Goal: Task Accomplishment & Management: Manage account settings

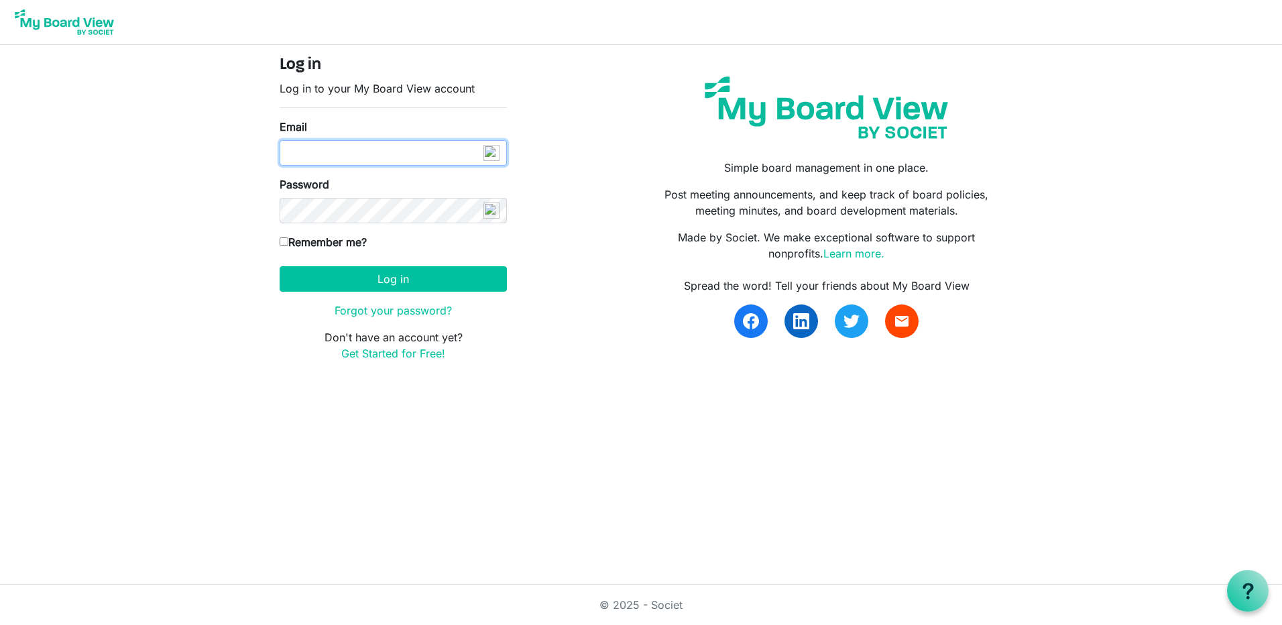
click at [326, 153] on input "Email" at bounding box center [392, 152] width 227 height 25
type input "J"
type input "jackie@citizens4radonreduction.org"
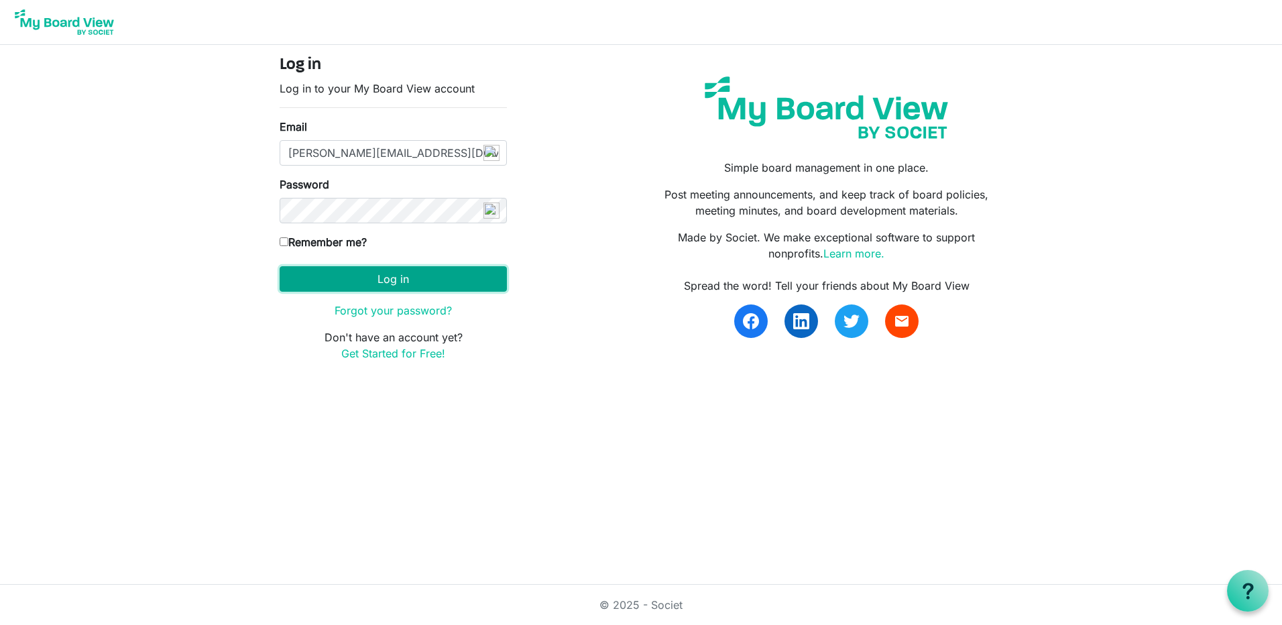
click at [395, 275] on button "Log in" at bounding box center [392, 278] width 227 height 25
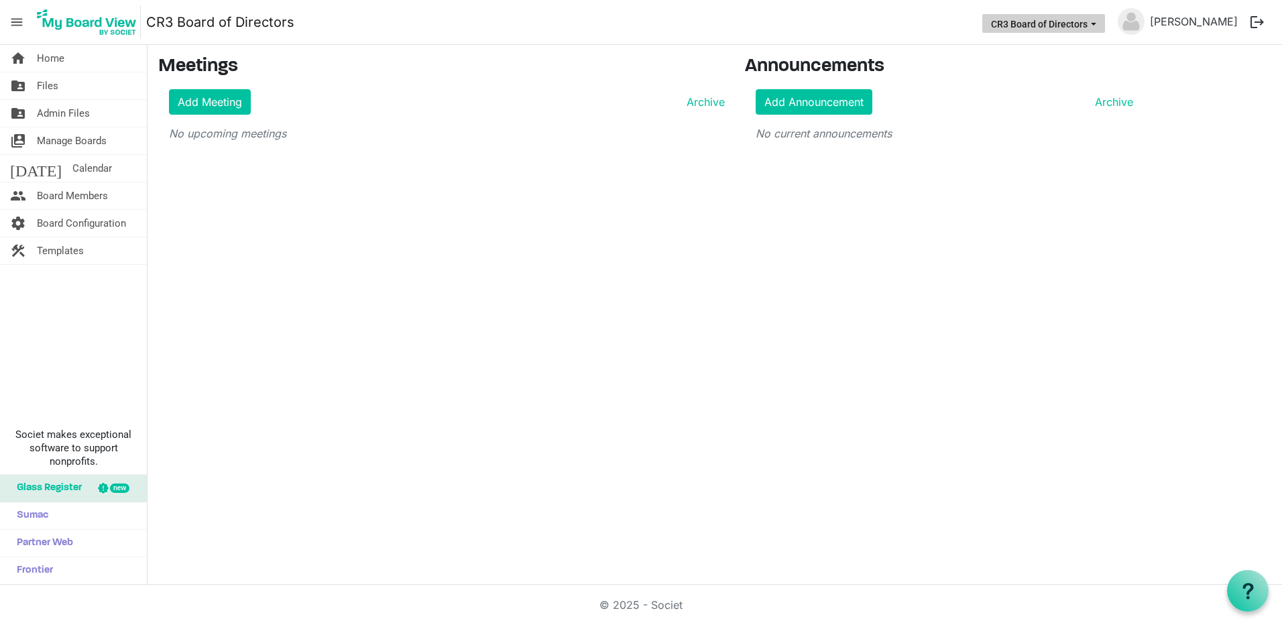
click at [1045, 27] on button "CR3 Board of Directors" at bounding box center [1043, 23] width 123 height 19
click at [1044, 51] on li "CR3 Board of Directors" at bounding box center [1044, 50] width 117 height 24
click at [49, 114] on span "Admin Files" at bounding box center [63, 113] width 53 height 27
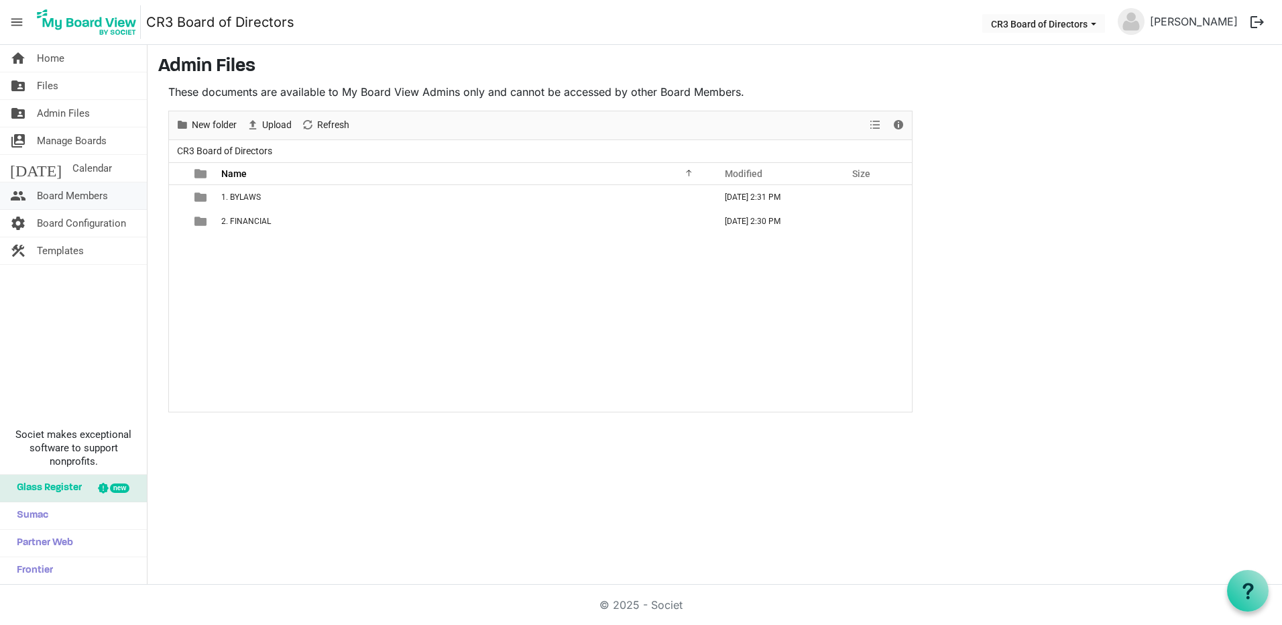
click at [82, 197] on span "Board Members" at bounding box center [72, 195] width 71 height 27
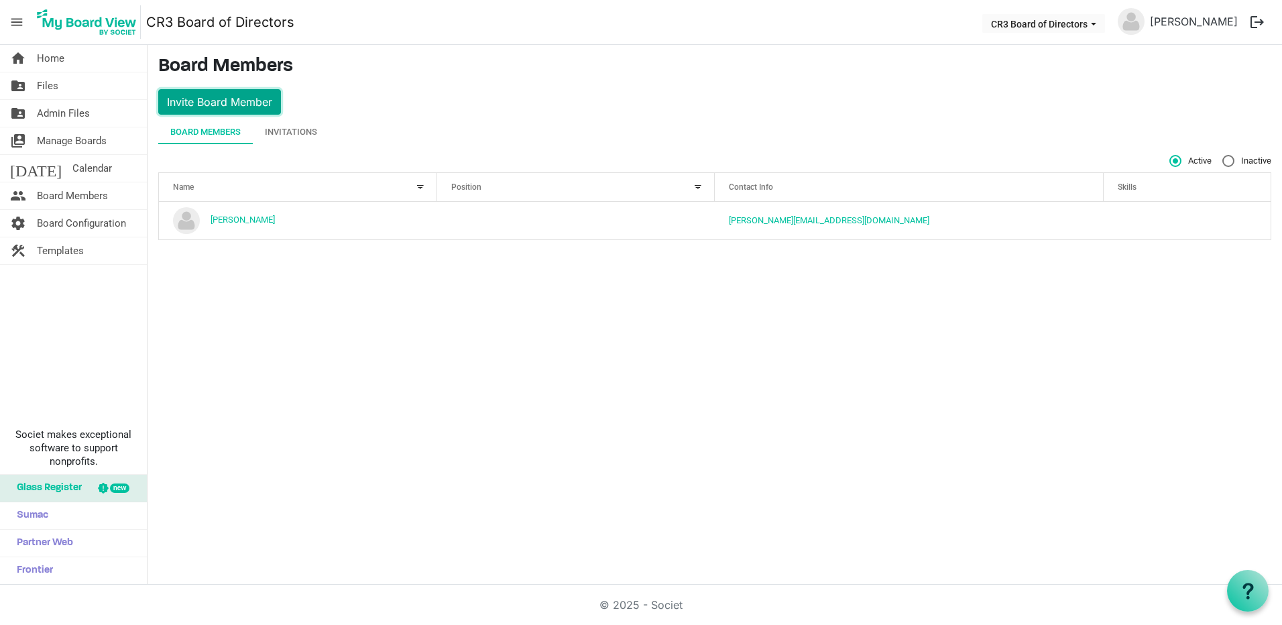
click at [210, 101] on button "Invite Board Member" at bounding box center [219, 101] width 123 height 25
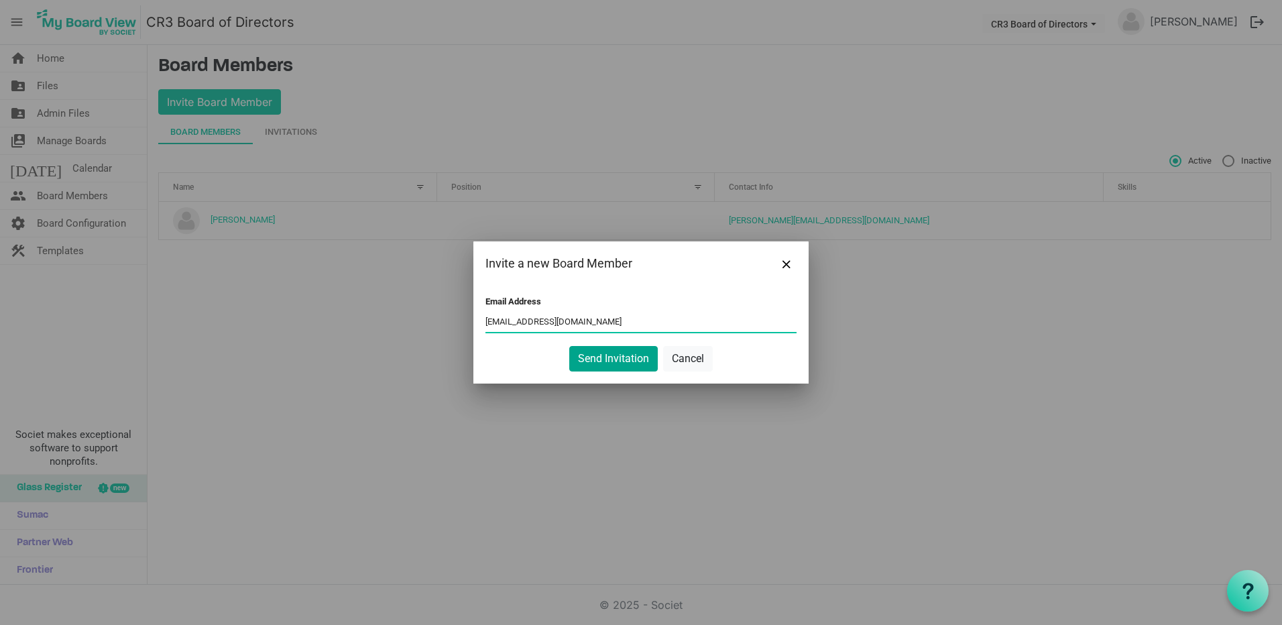
type input "seascape@htc.net"
click at [609, 364] on button "Send Invitation" at bounding box center [613, 358] width 88 height 25
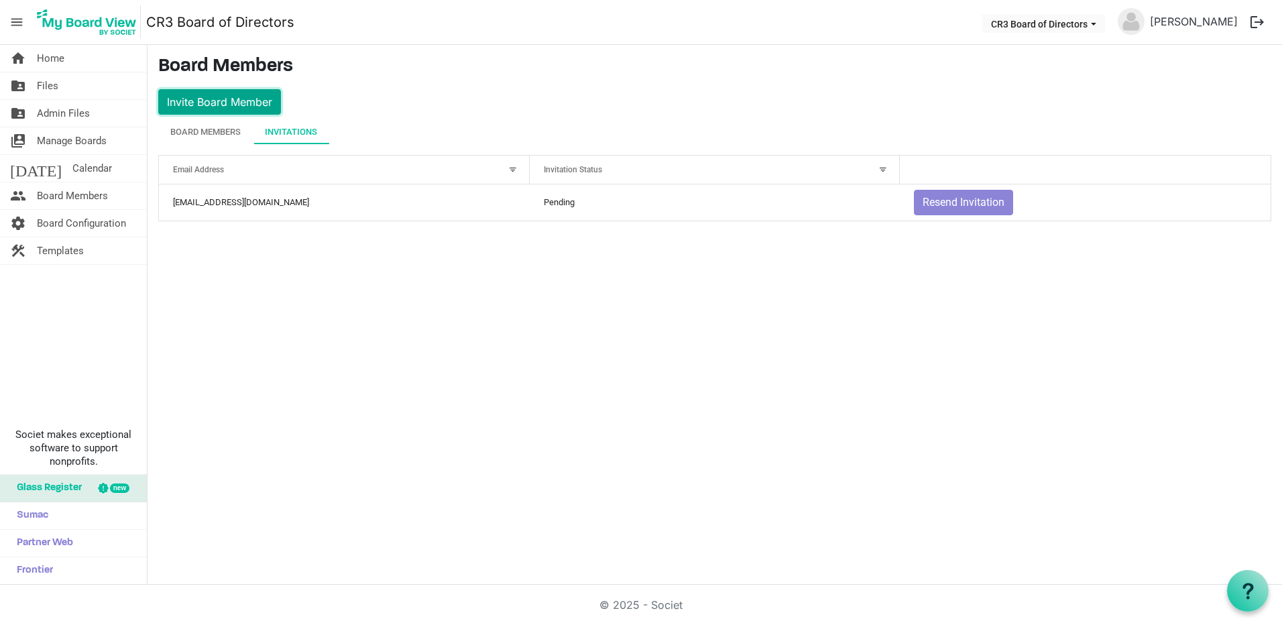
click at [198, 103] on button "Invite Board Member" at bounding box center [219, 101] width 123 height 25
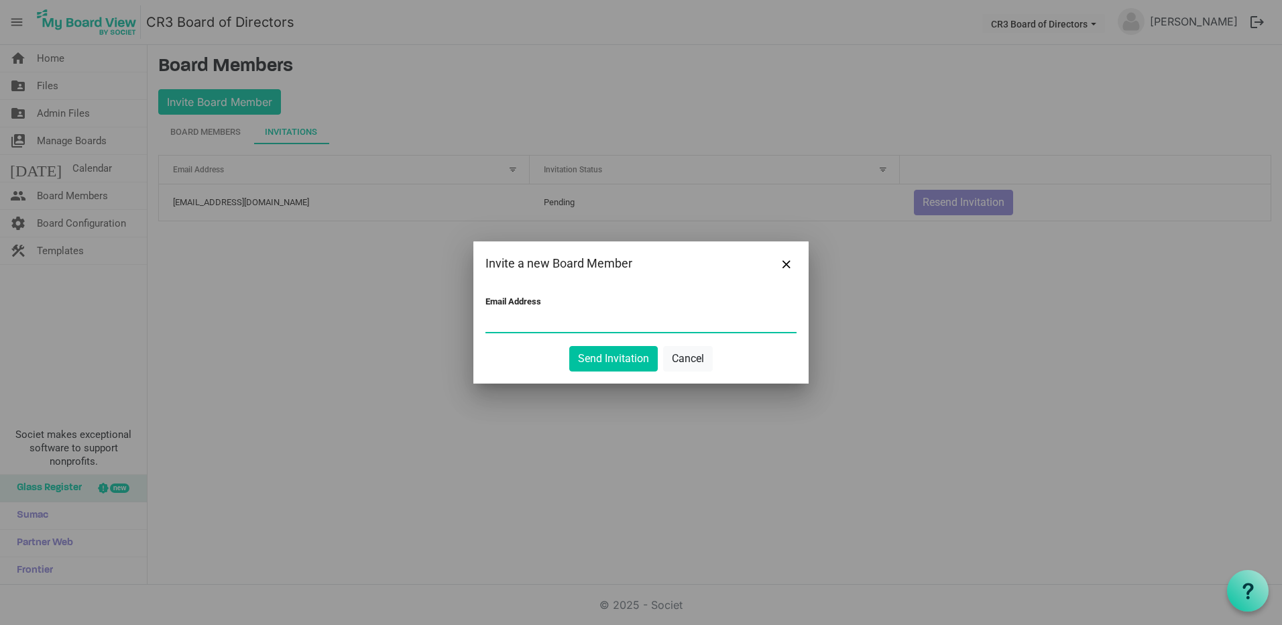
click at [497, 321] on input "Email Address" at bounding box center [640, 322] width 311 height 20
type input "joshualkeyes@gmail.com"
click at [620, 358] on button "Send Invitation" at bounding box center [613, 358] width 88 height 25
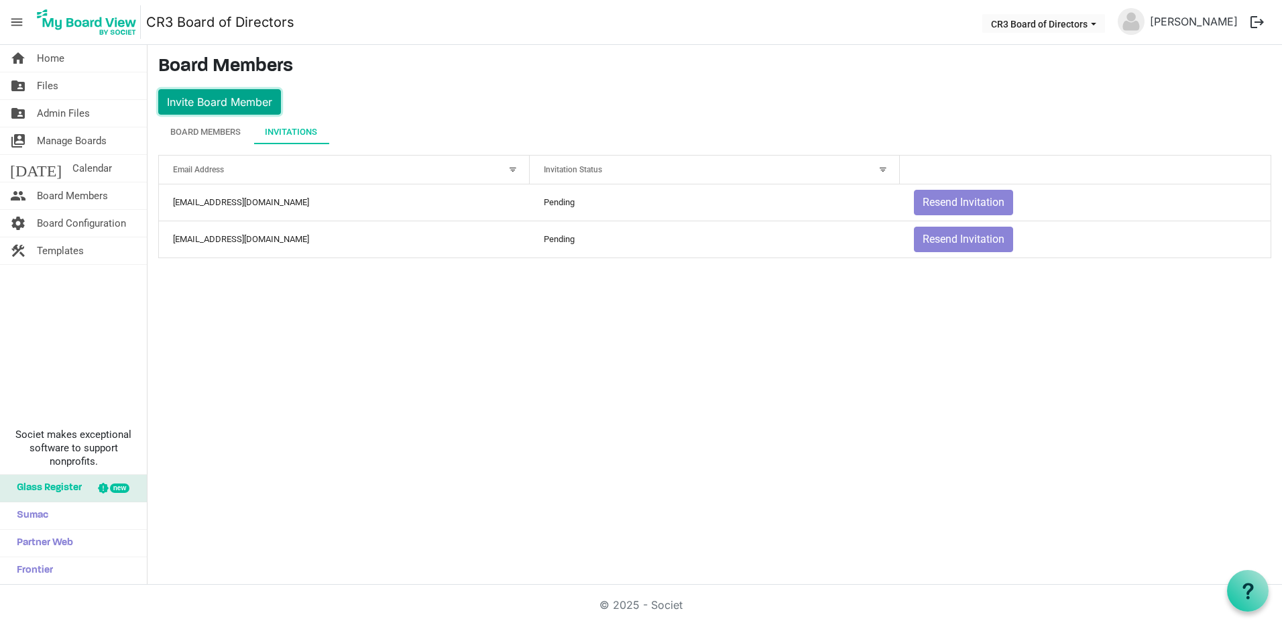
click at [193, 104] on button "Invite Board Member" at bounding box center [219, 101] width 123 height 25
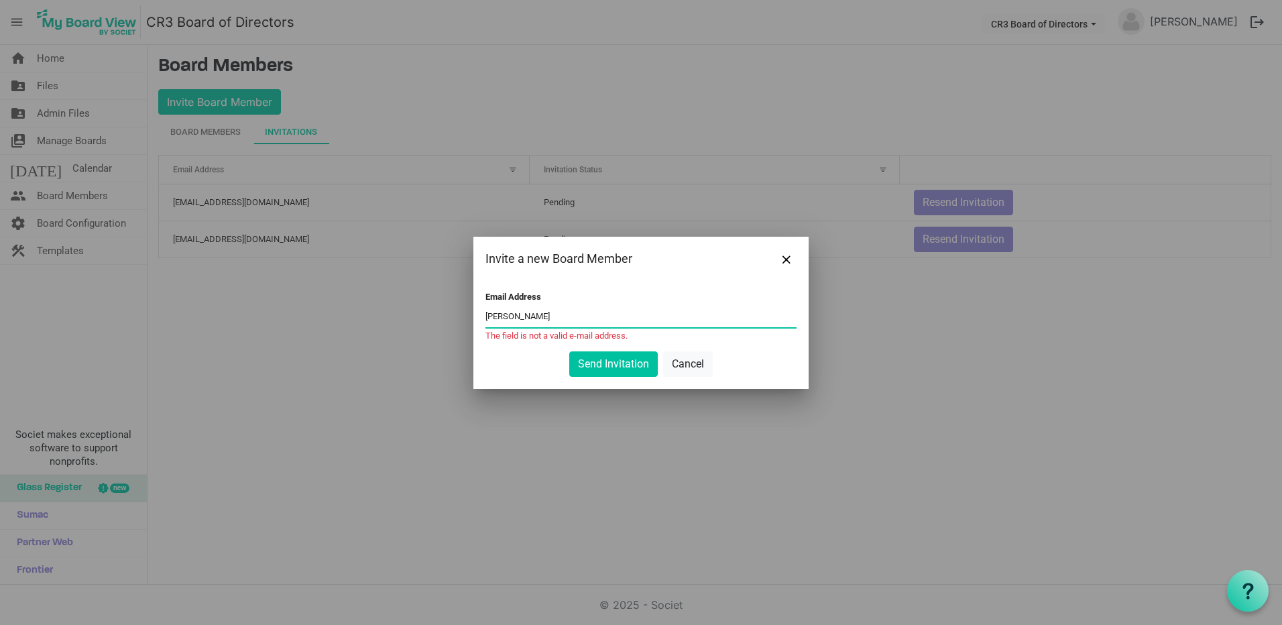
drag, startPoint x: 535, startPoint y: 321, endPoint x: 456, endPoint y: 318, distance: 79.1
click at [454, 316] on div "Invite a new Board Member Email Address curtis The field is not a valid e-mail …" at bounding box center [641, 312] width 1282 height 625
paste input "dcjr17@gmail.com"
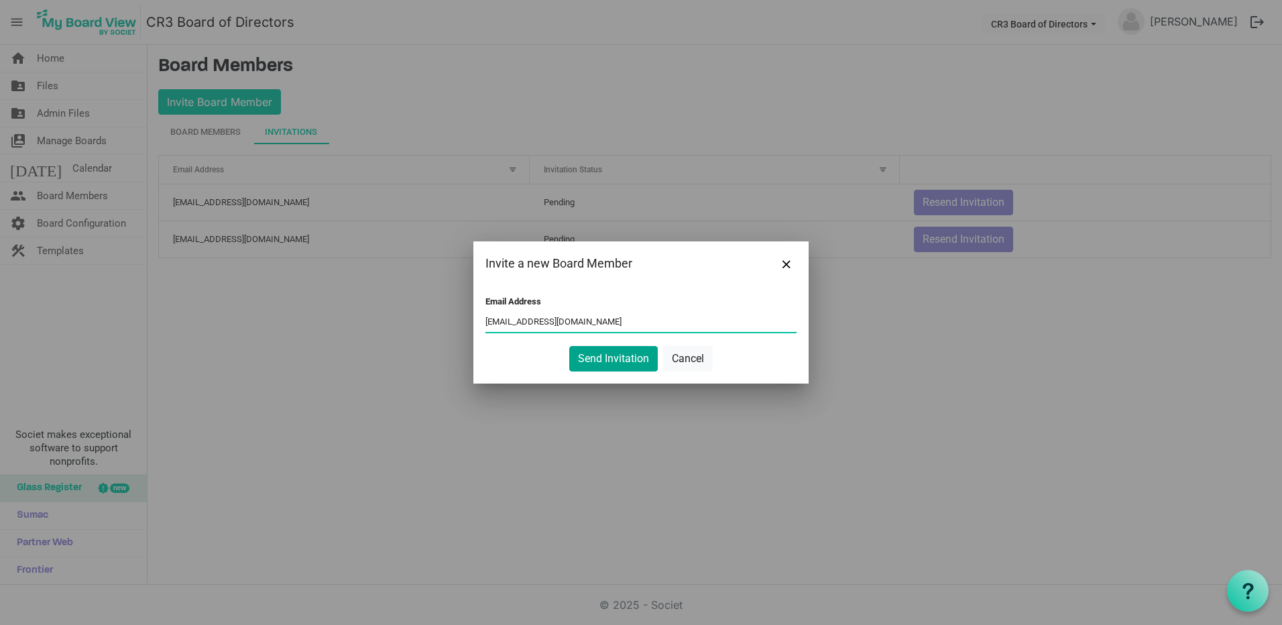
type input "cdcjr17@gmail.com"
click at [625, 359] on button "Send Invitation" at bounding box center [613, 358] width 88 height 25
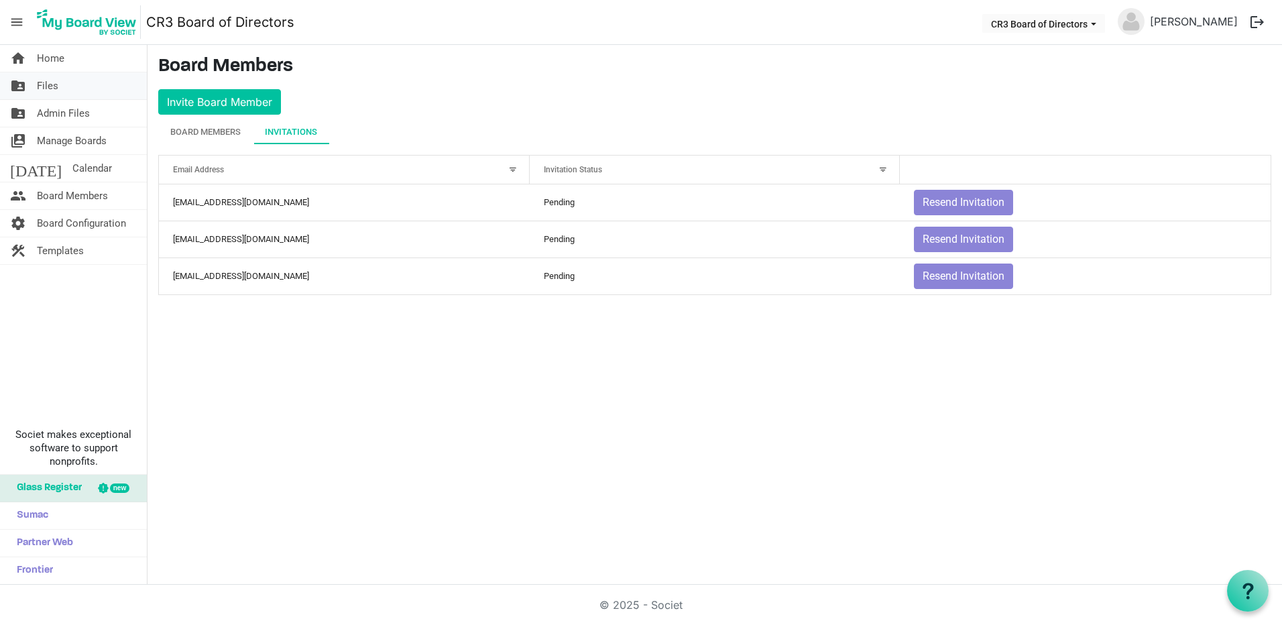
click at [60, 86] on link "folder_shared Files" at bounding box center [73, 85] width 147 height 27
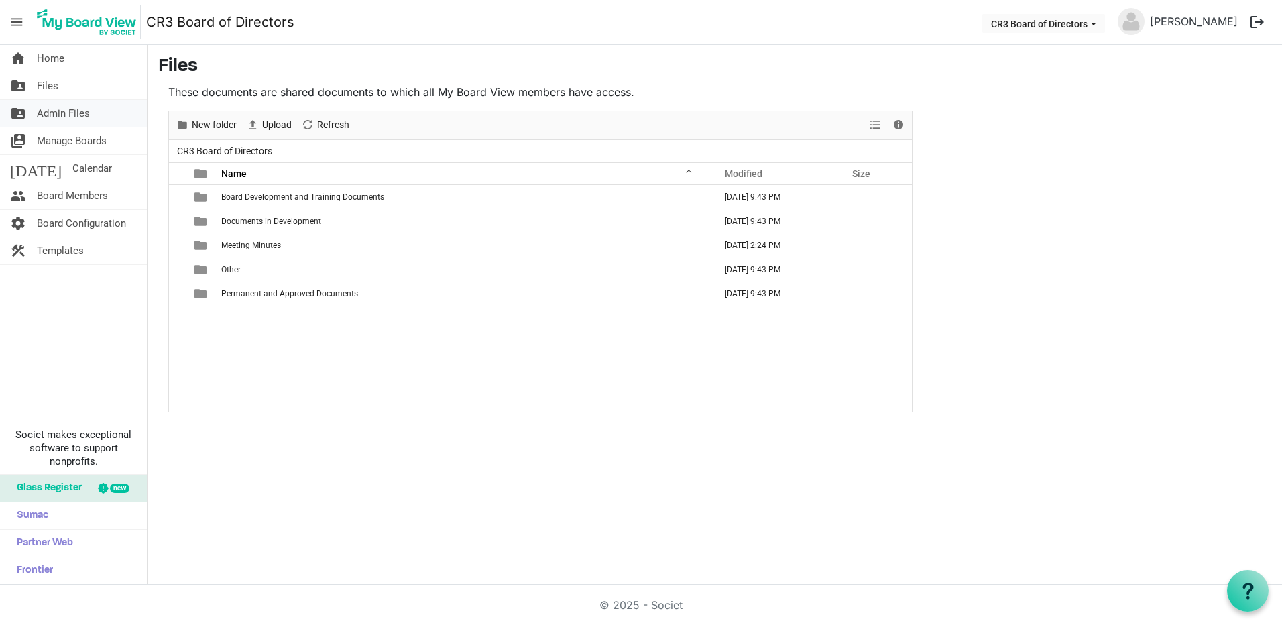
click at [71, 115] on span "Admin Files" at bounding box center [63, 113] width 53 height 27
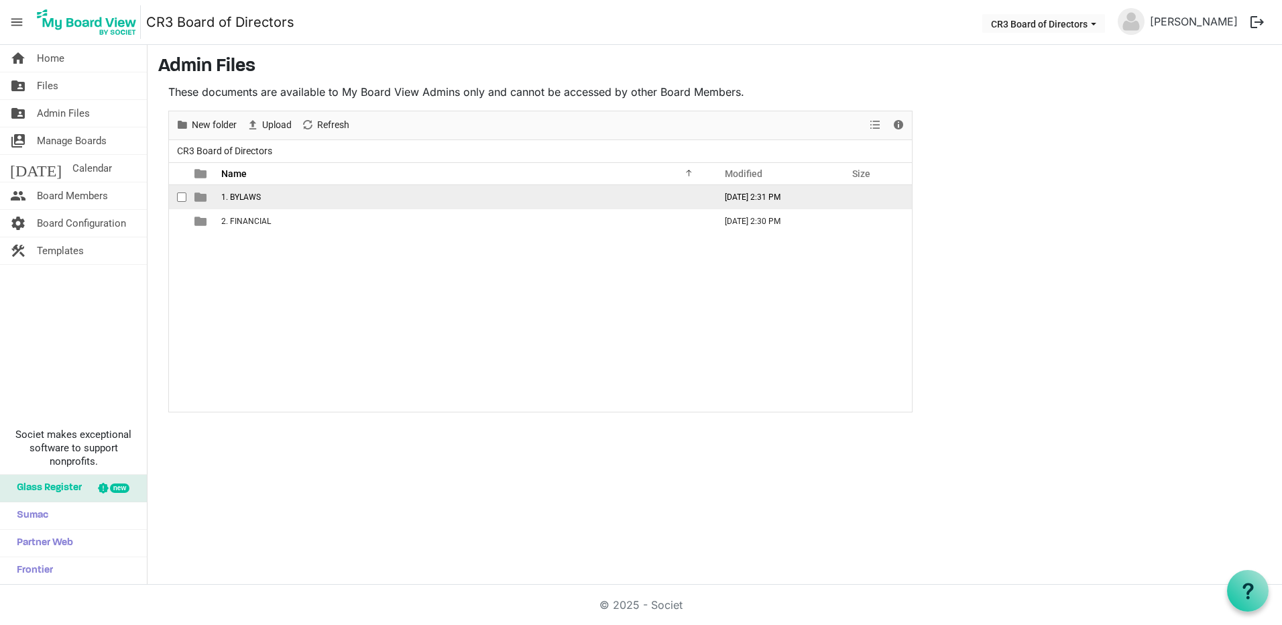
click at [398, 195] on td "1. BYLAWS" at bounding box center [463, 197] width 493 height 24
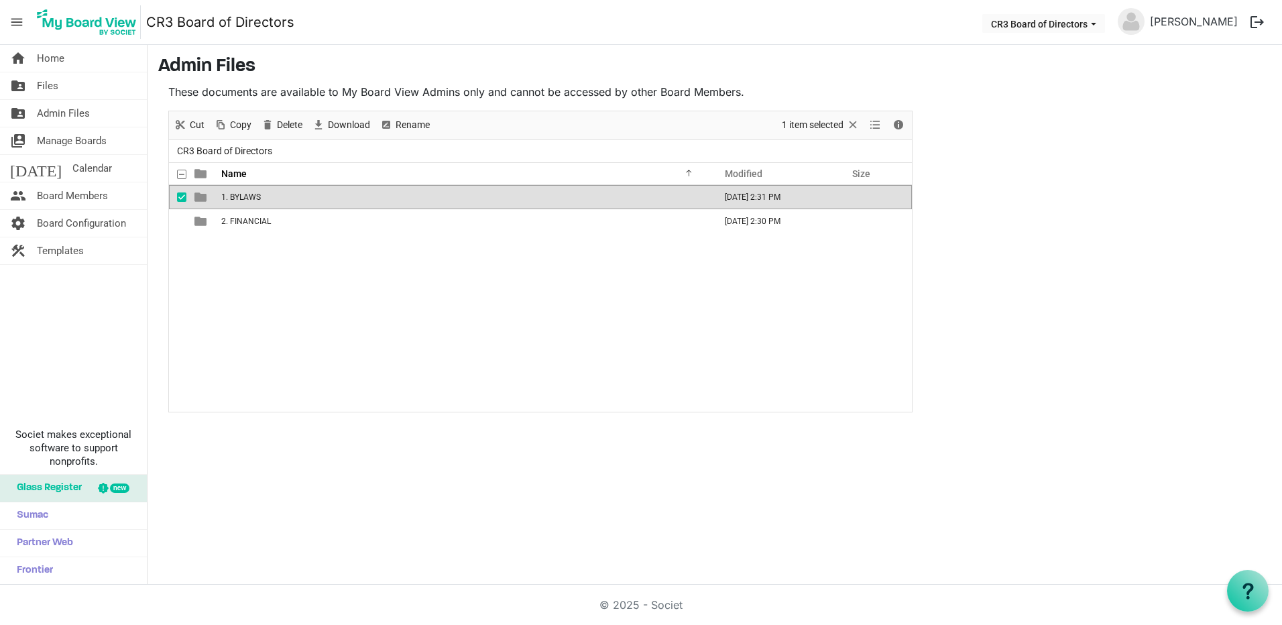
click at [398, 196] on td "1. BYLAWS" at bounding box center [463, 197] width 493 height 24
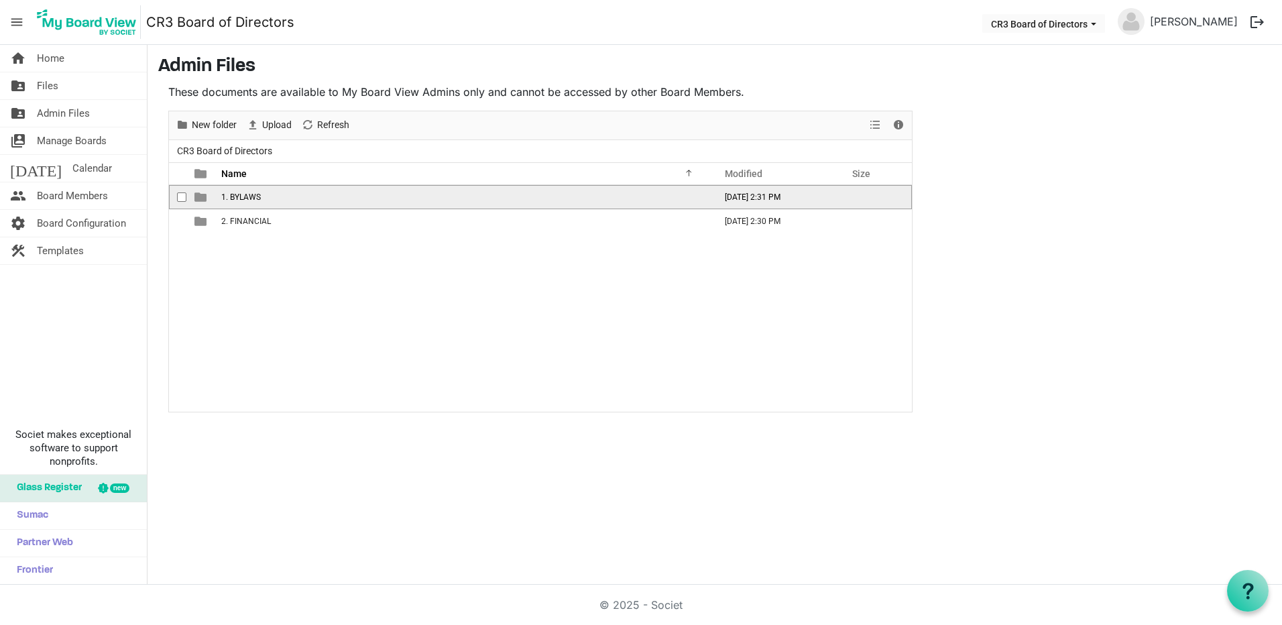
click at [398, 196] on td "1. BYLAWS" at bounding box center [463, 197] width 493 height 24
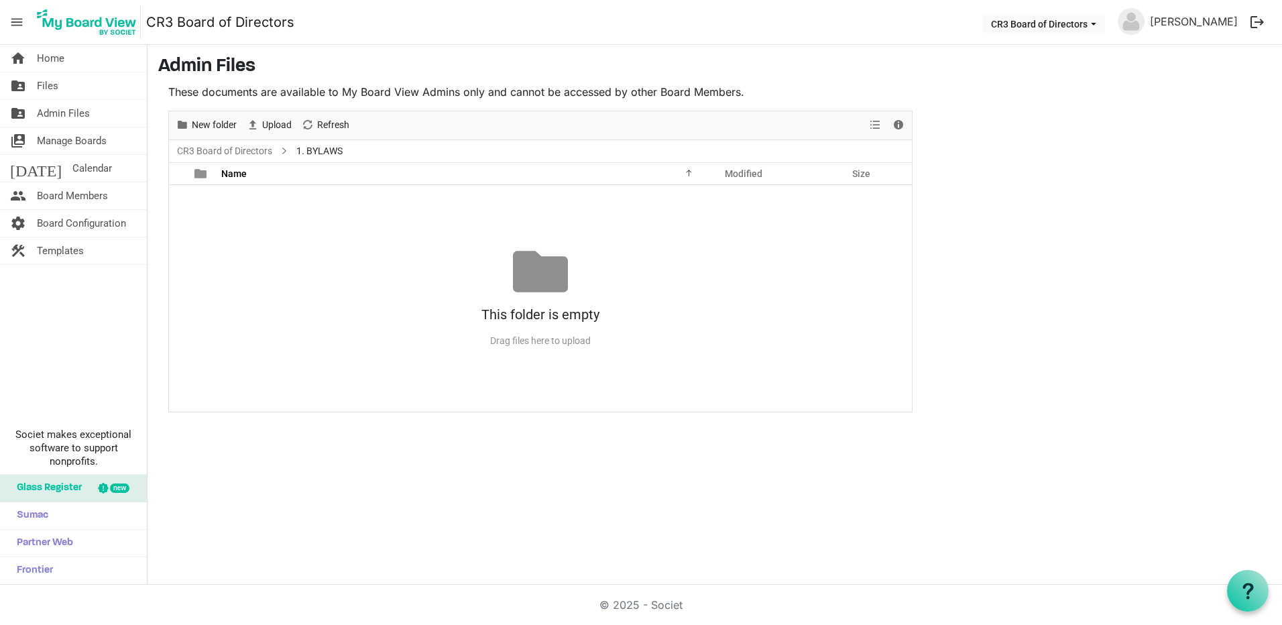
click at [1076, 88] on main "Admin Files These documents are available to My Board View Admins only and cann…" at bounding box center [714, 234] width 1134 height 378
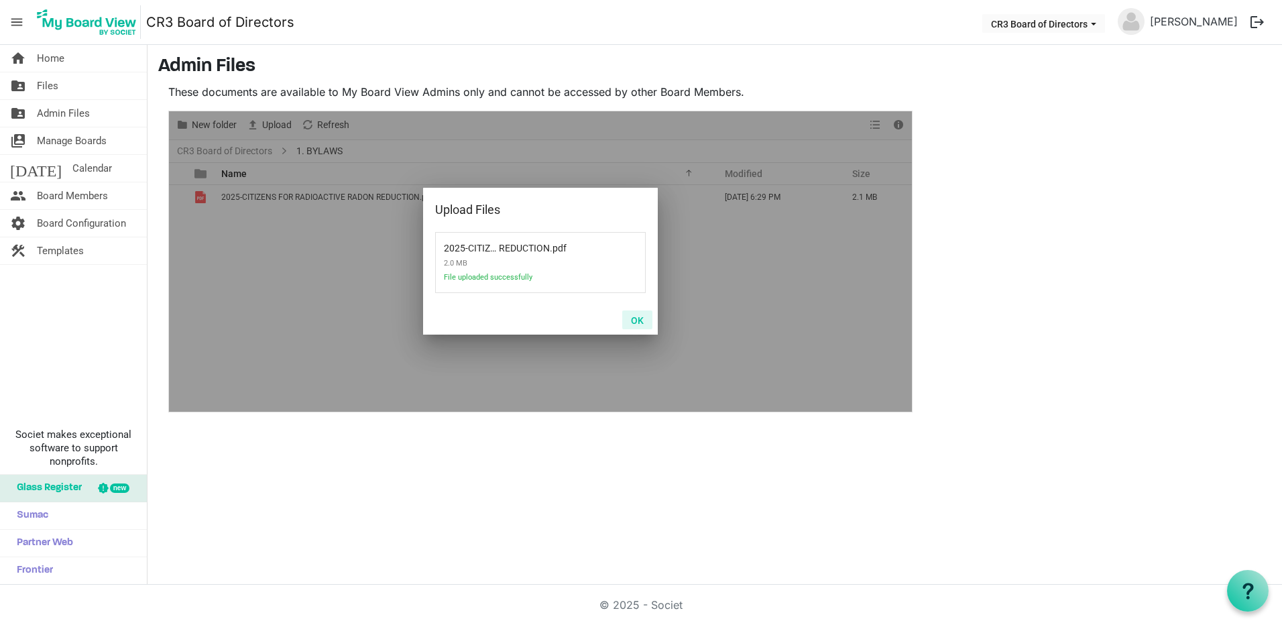
click at [639, 318] on button "OK" at bounding box center [637, 319] width 30 height 19
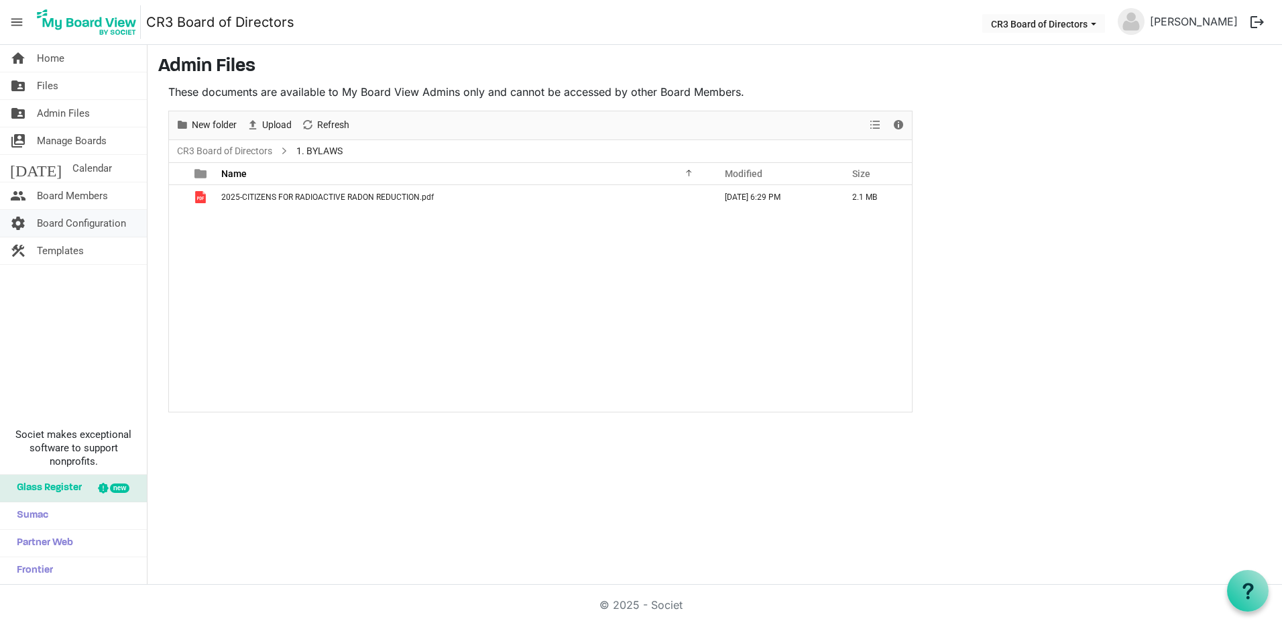
click at [113, 221] on span "Board Configuration" at bounding box center [81, 223] width 89 height 27
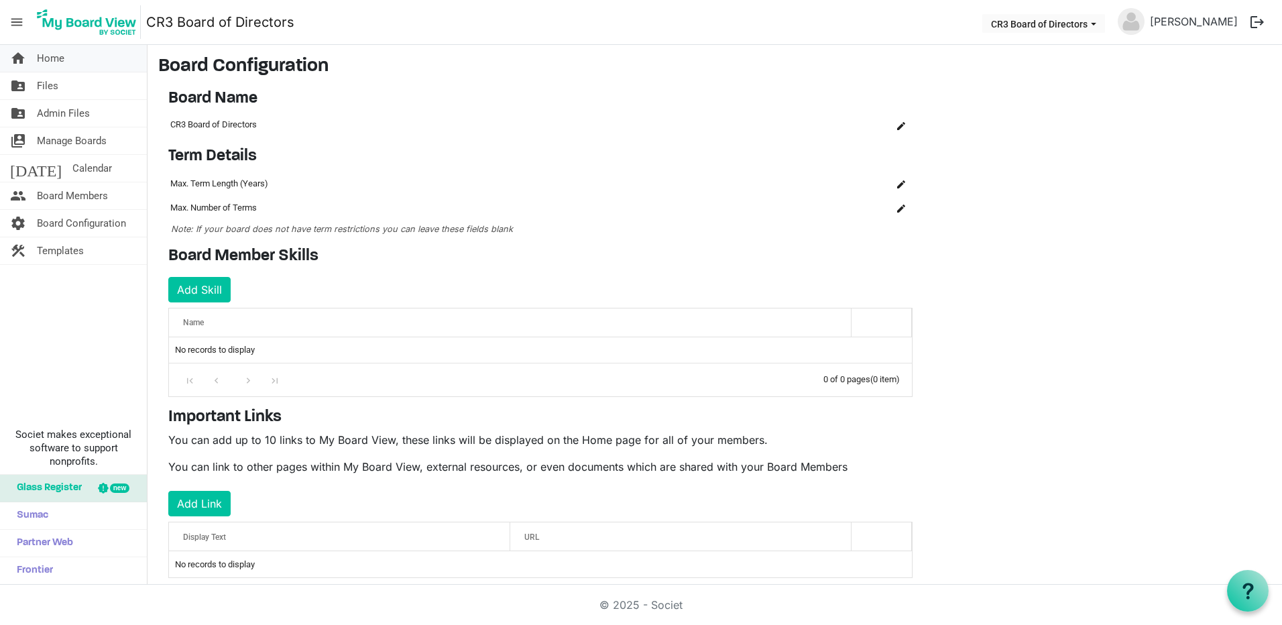
click at [41, 61] on span "Home" at bounding box center [50, 58] width 27 height 27
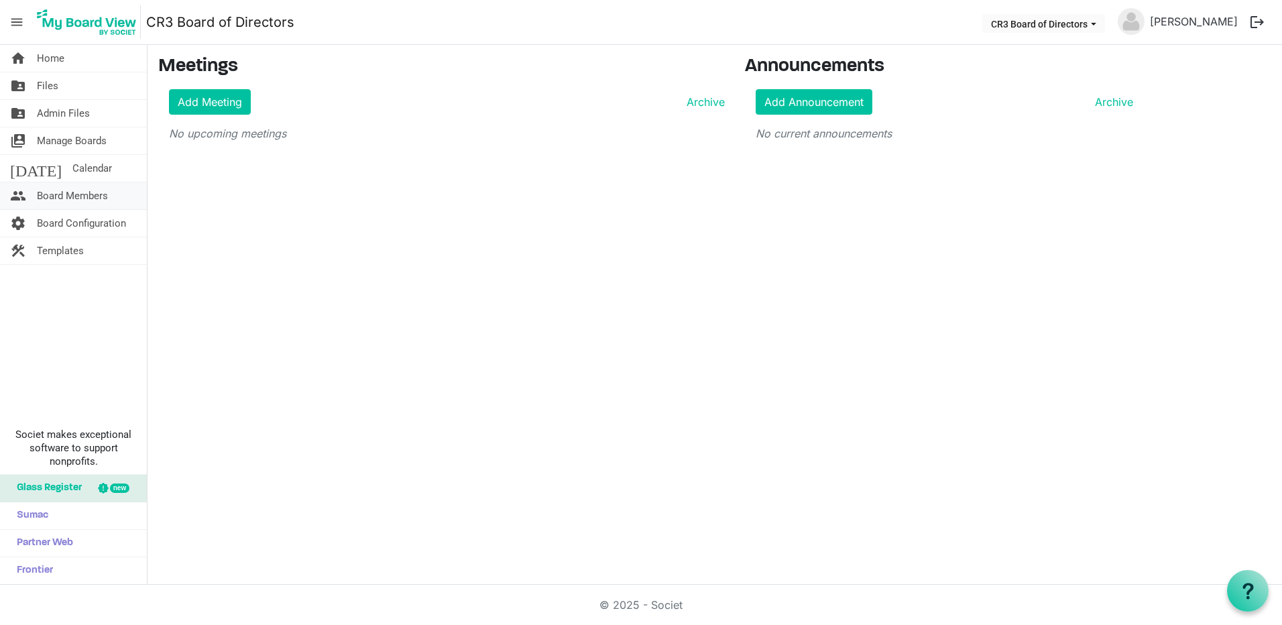
click at [97, 197] on span "Board Members" at bounding box center [72, 195] width 71 height 27
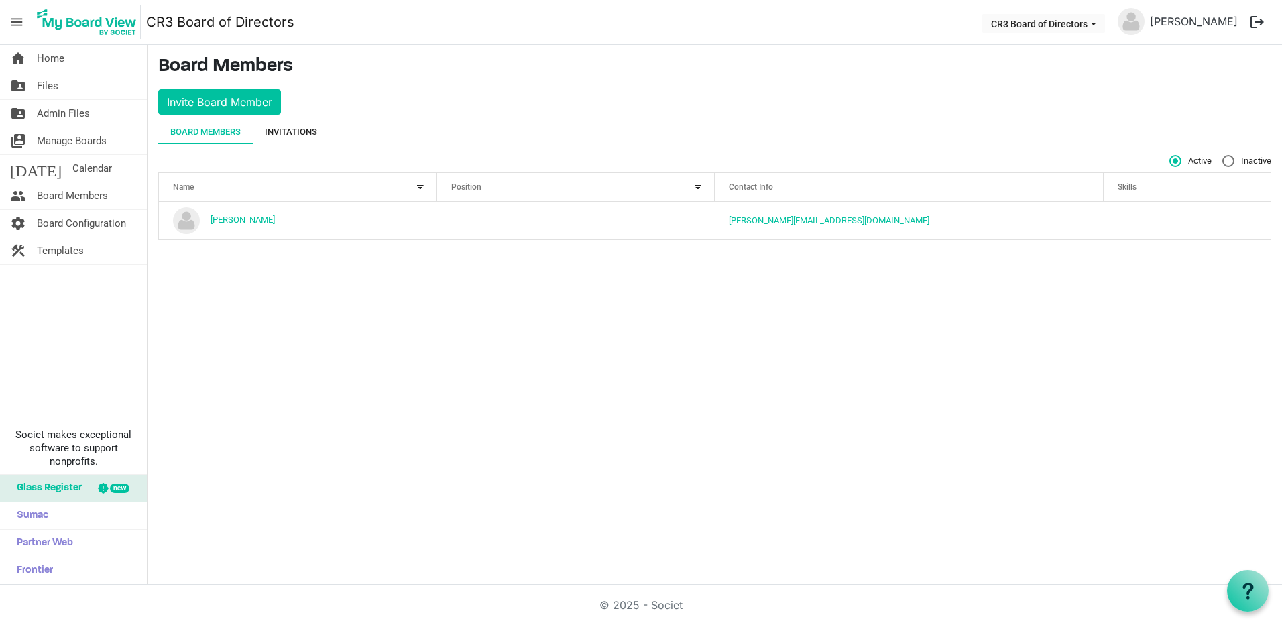
click at [286, 133] on div "Invitations" at bounding box center [291, 131] width 52 height 13
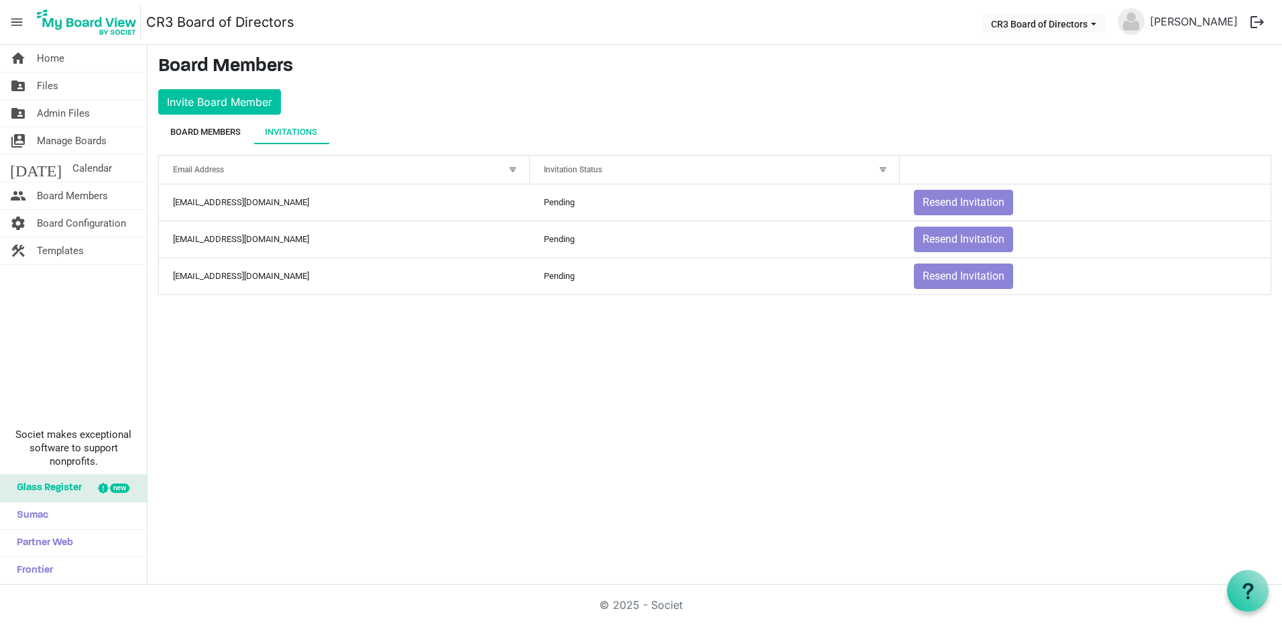
click at [212, 129] on div "Board Members" at bounding box center [205, 131] width 70 height 13
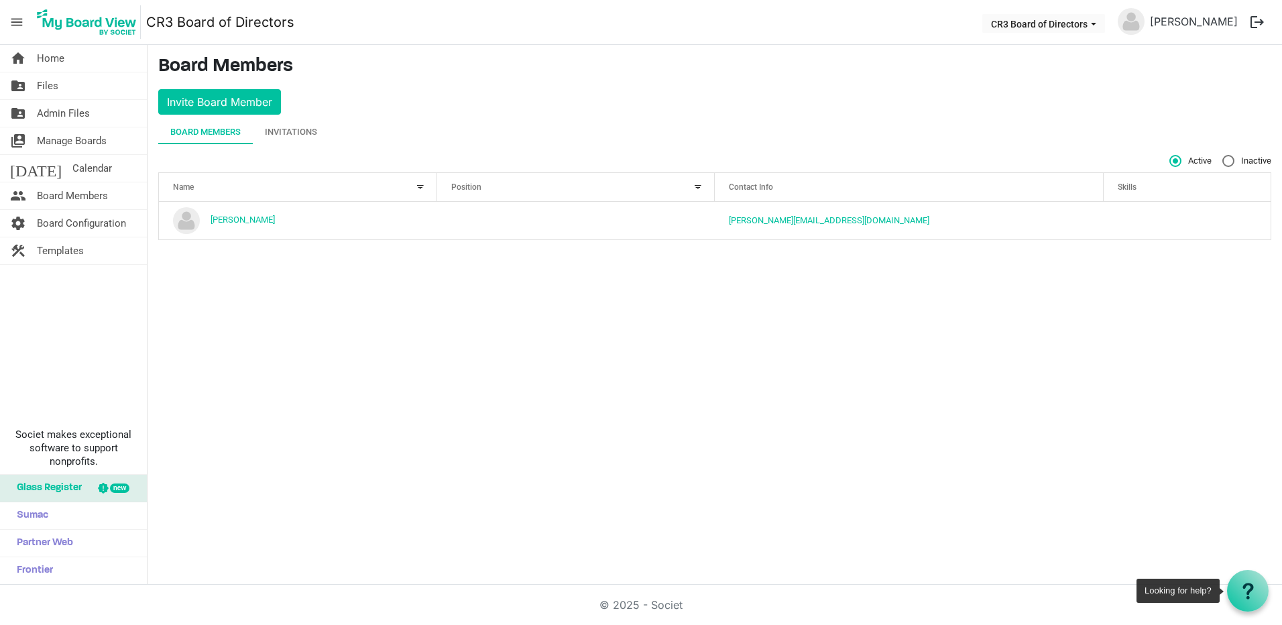
click at [1247, 589] on icon at bounding box center [1247, 590] width 17 height 17
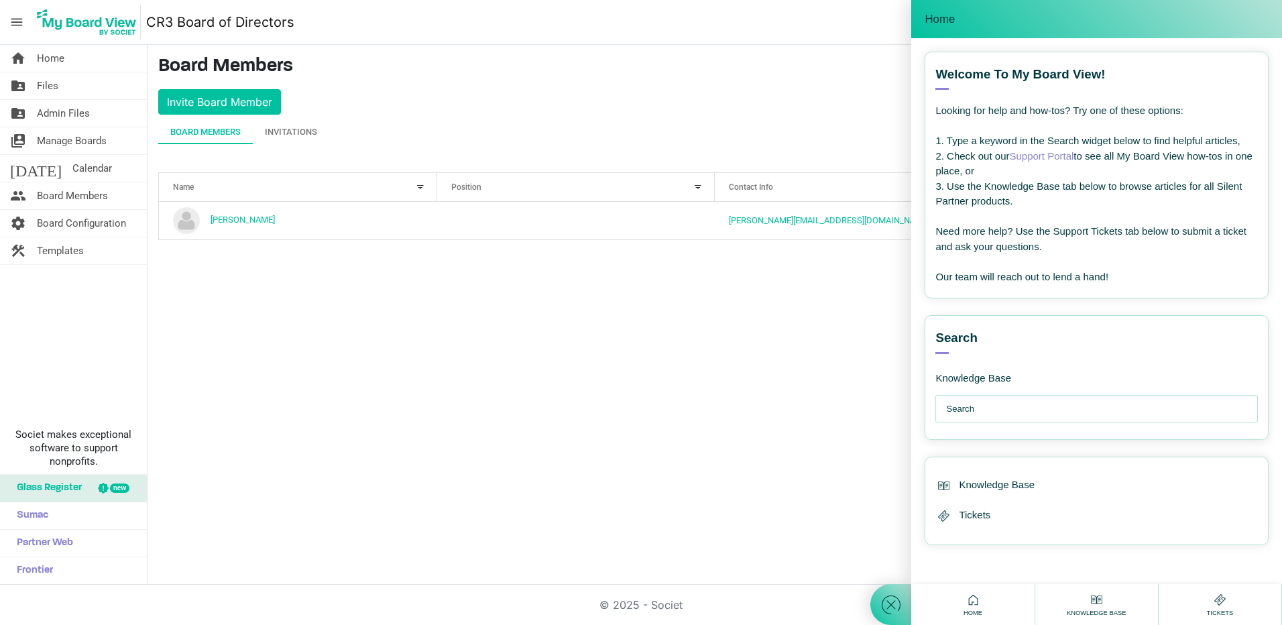
click at [1043, 409] on input "text" at bounding box center [1100, 408] width 308 height 27
type input "pricing"
drag, startPoint x: 1007, startPoint y: 412, endPoint x: 891, endPoint y: 401, distance: 117.1
click at [890, 399] on div "Home Welcome! How can I help you ? --- email --- Welcome to My Board View! View…" at bounding box center [1076, 312] width 412 height 625
click at [1056, 158] on link "Support Portal" at bounding box center [1041, 155] width 64 height 11
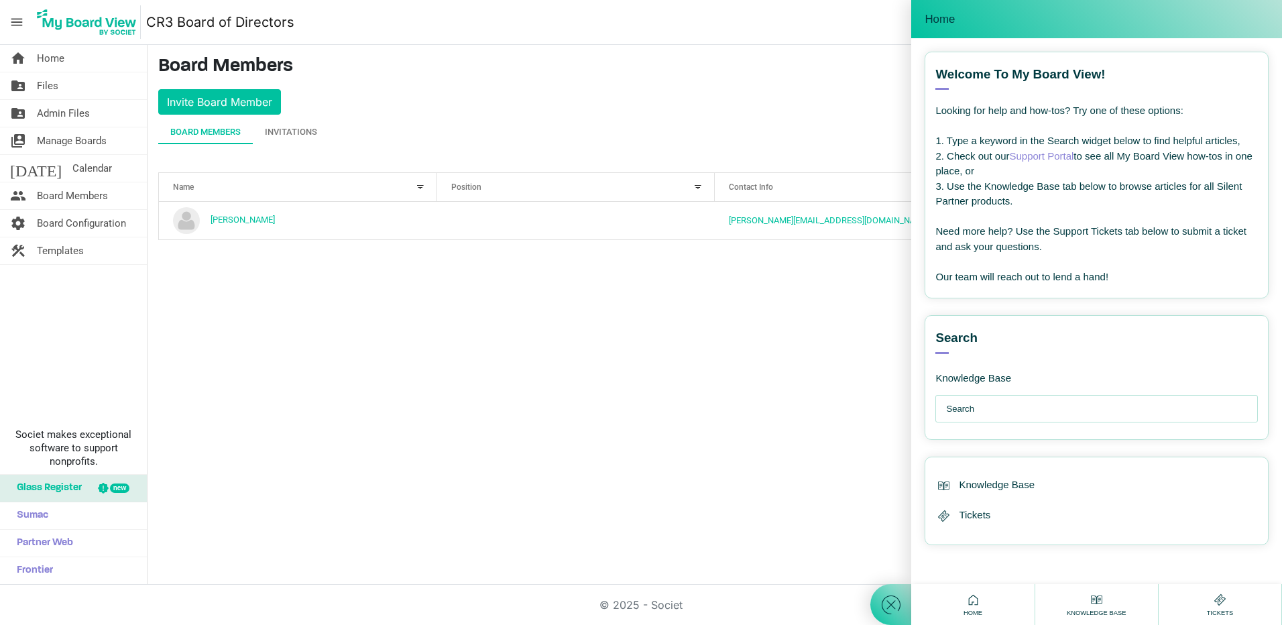
drag, startPoint x: 891, startPoint y: 90, endPoint x: 884, endPoint y: 91, distance: 7.5
click at [885, 91] on div at bounding box center [890, 312] width 41 height 625
click at [1261, 14] on div "Home" at bounding box center [1096, 19] width 344 height 18
click at [922, 603] on div "Home" at bounding box center [972, 604] width 123 height 41
click at [891, 602] on icon at bounding box center [891, 605] width 24 height 24
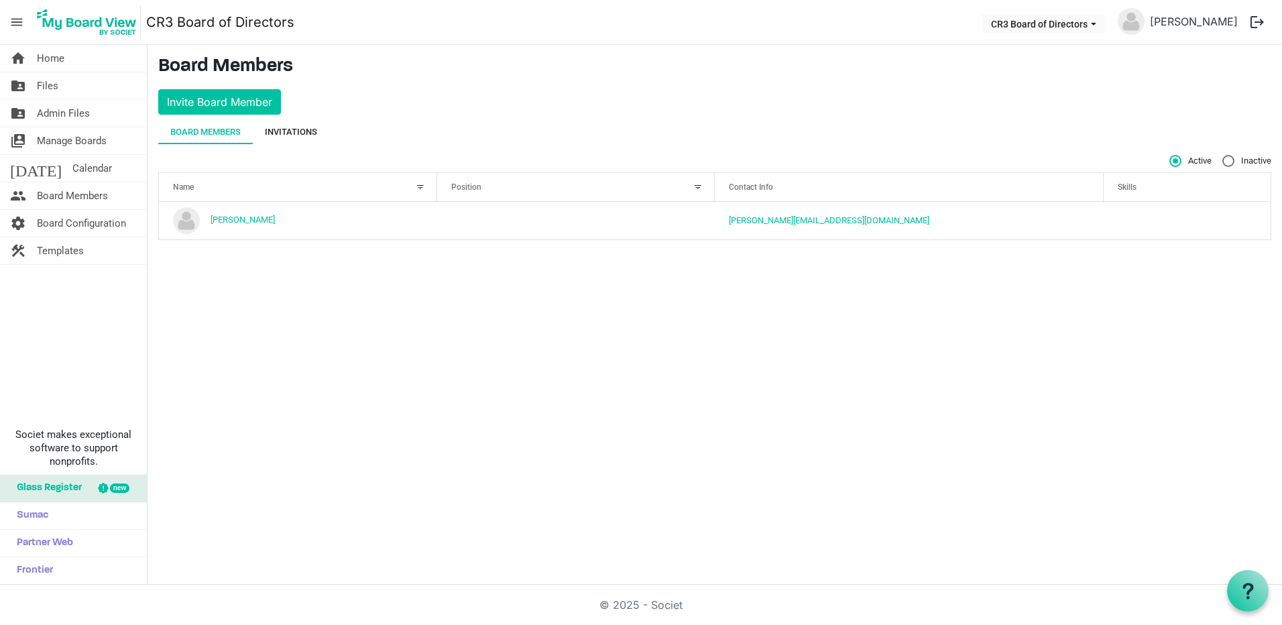
click at [295, 130] on div "Invitations" at bounding box center [291, 131] width 52 height 13
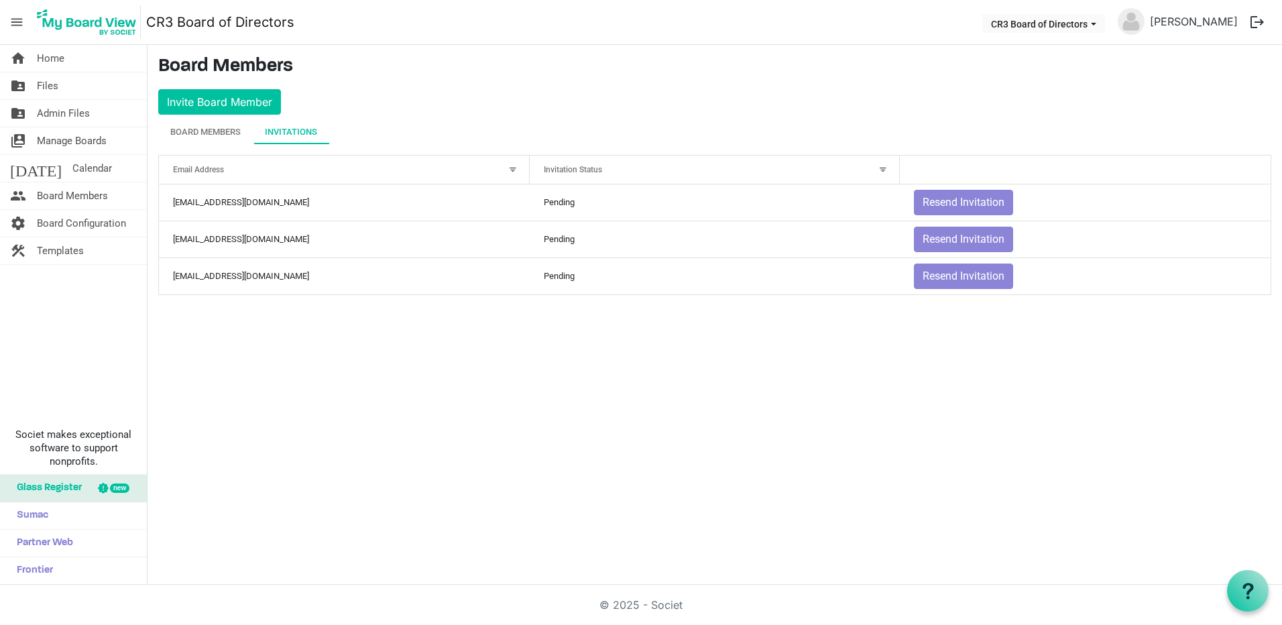
click at [883, 170] on div at bounding box center [882, 169] width 15 height 15
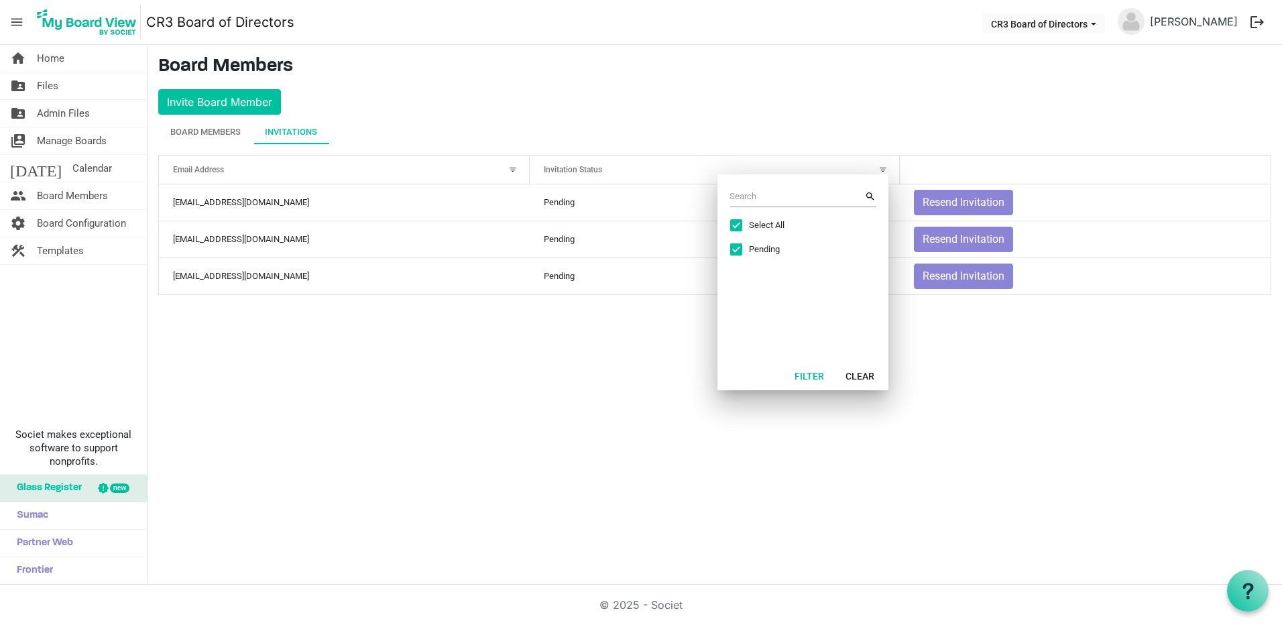
click at [786, 100] on main "Board Members Invite Board Member Board Members Invitations Active Inactive Nam…" at bounding box center [714, 180] width 1134 height 271
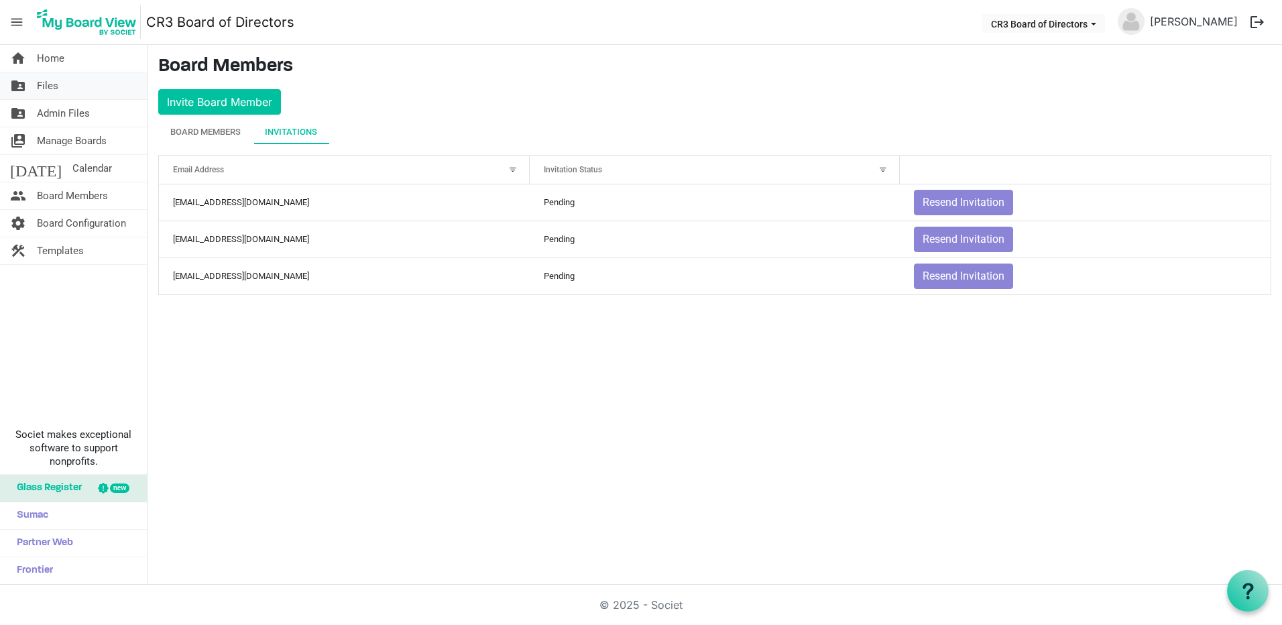
click at [74, 86] on link "folder_shared Files" at bounding box center [73, 85] width 147 height 27
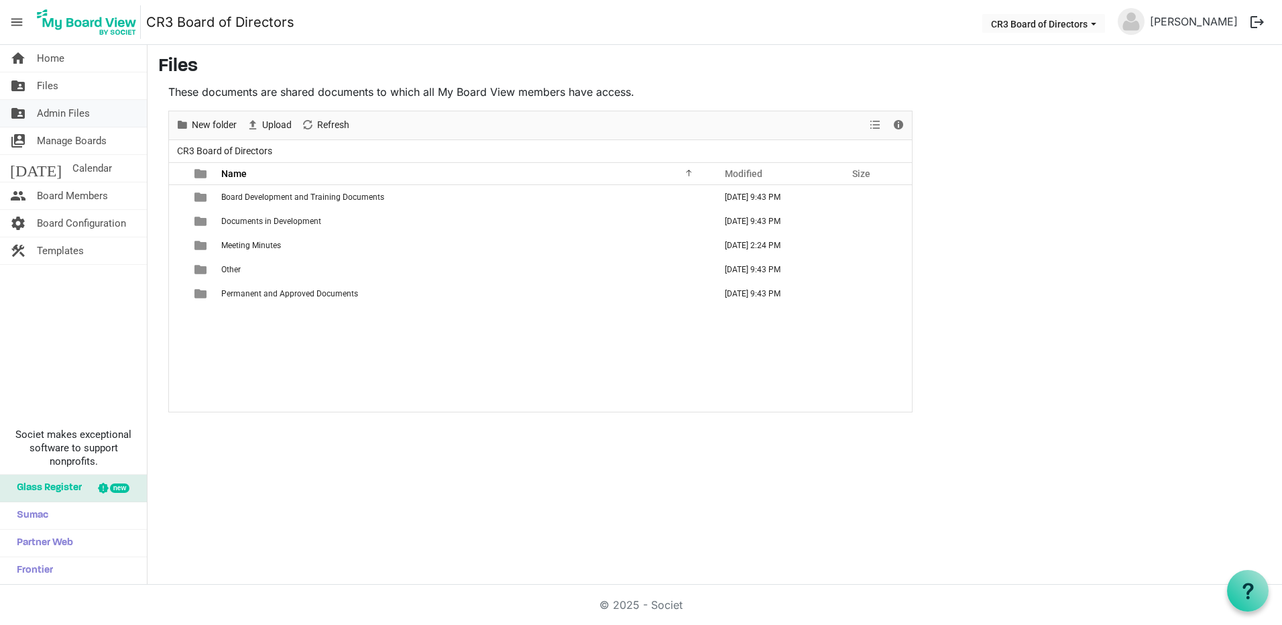
click at [69, 109] on span "Admin Files" at bounding box center [63, 113] width 53 height 27
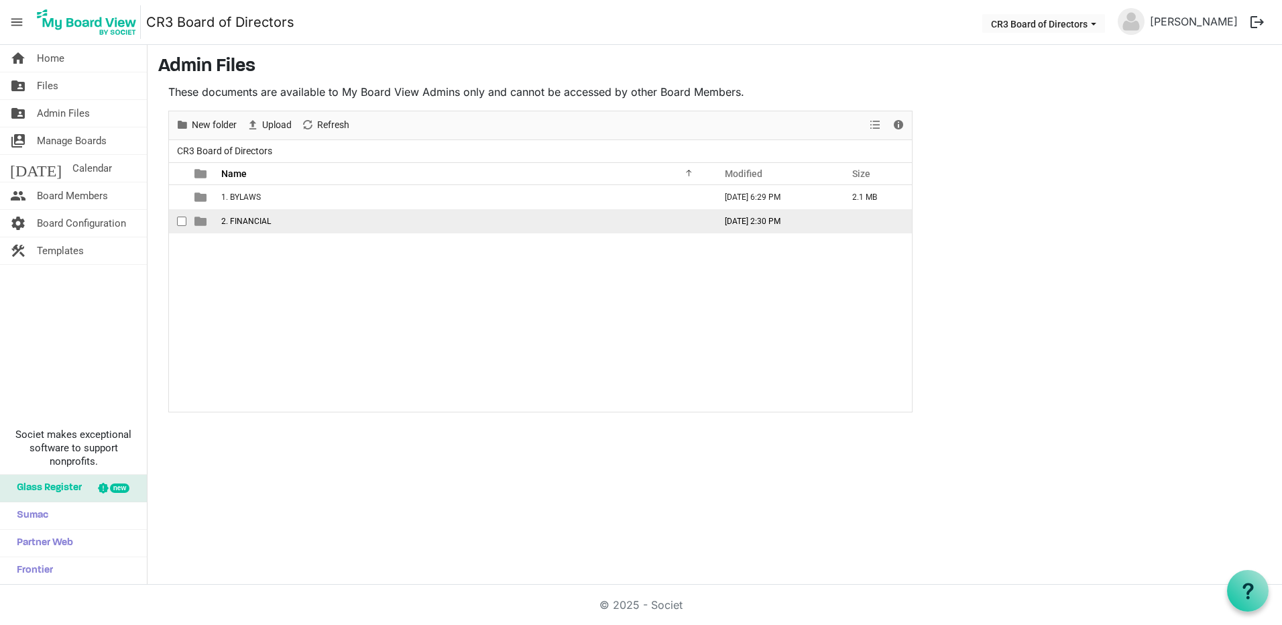
click at [262, 222] on span "2. FINANCIAL" at bounding box center [246, 220] width 50 height 9
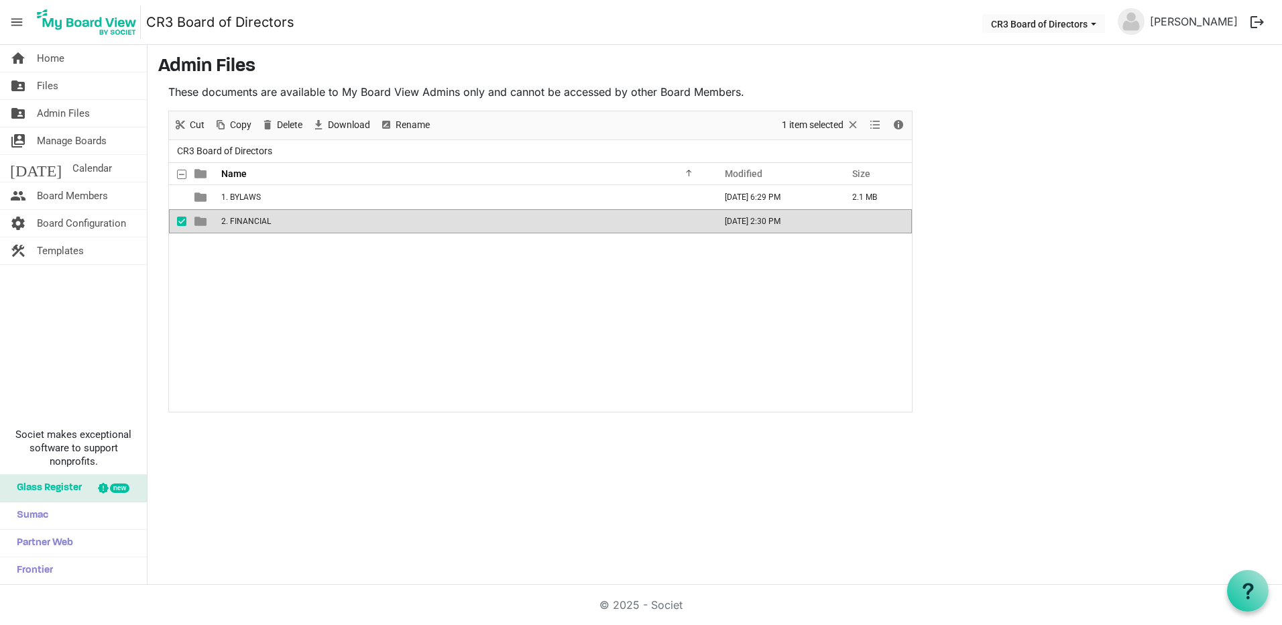
click at [262, 222] on span "2. FINANCIAL" at bounding box center [246, 220] width 50 height 9
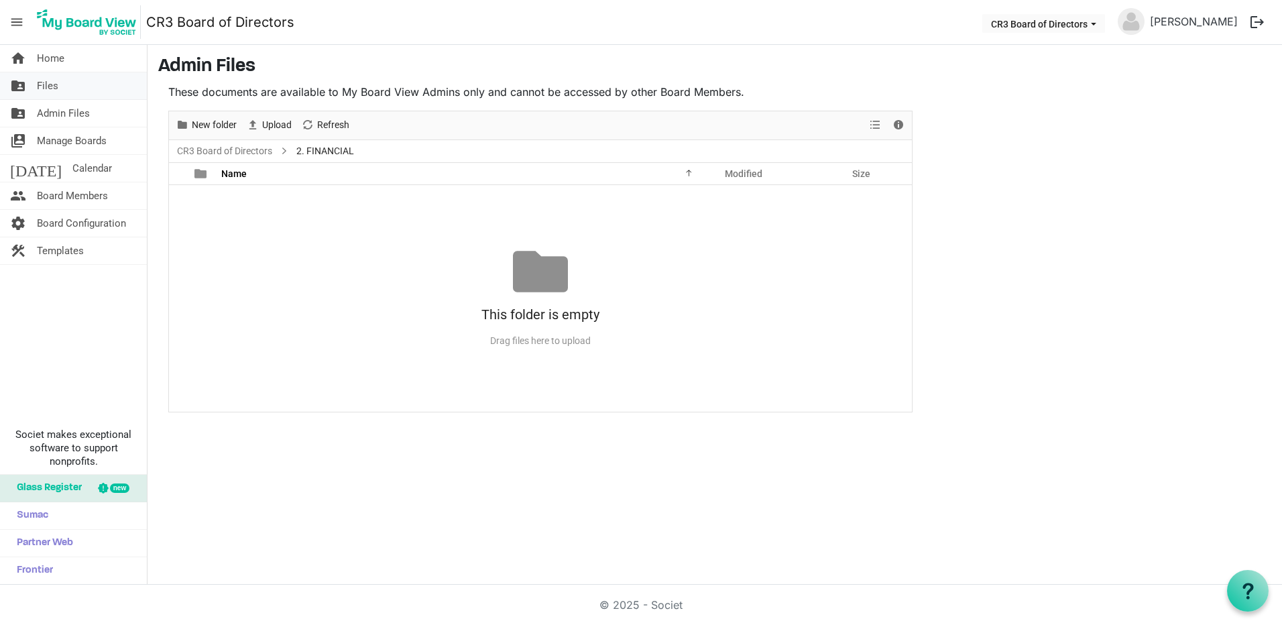
click at [77, 86] on link "folder_shared Files" at bounding box center [73, 85] width 147 height 27
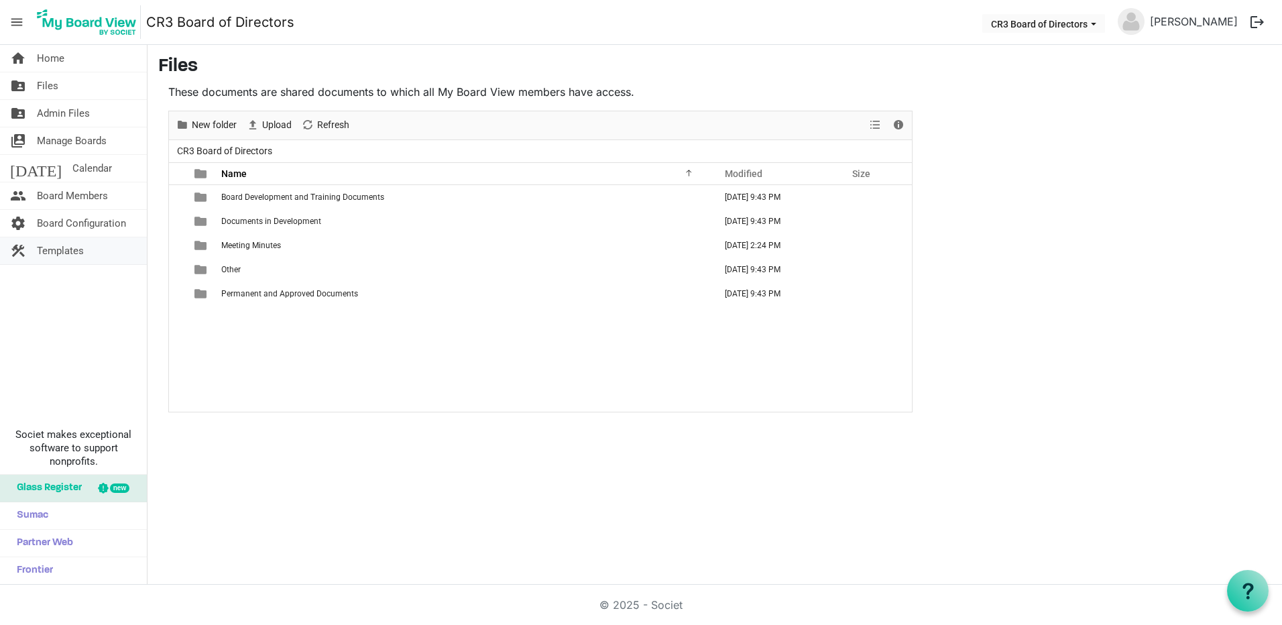
click at [72, 249] on span "Templates" at bounding box center [60, 250] width 47 height 27
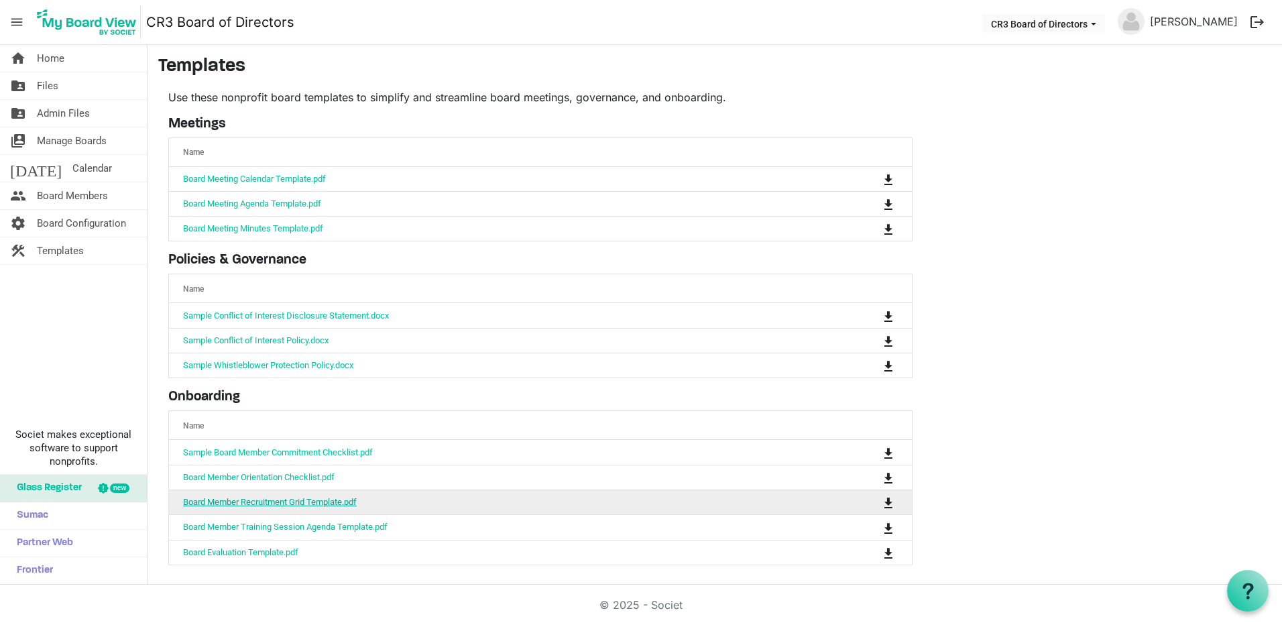
click at [279, 502] on link "Board Member Recruitment Grid Template.pdf" at bounding box center [270, 502] width 174 height 10
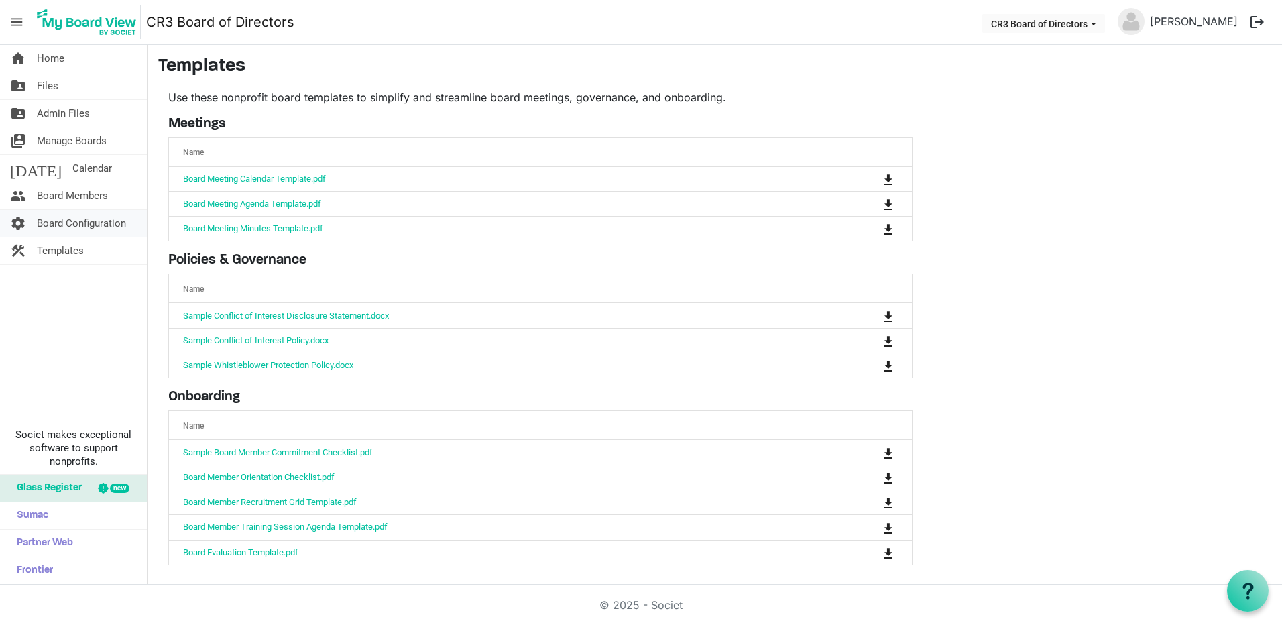
click at [88, 222] on span "Board Configuration" at bounding box center [81, 223] width 89 height 27
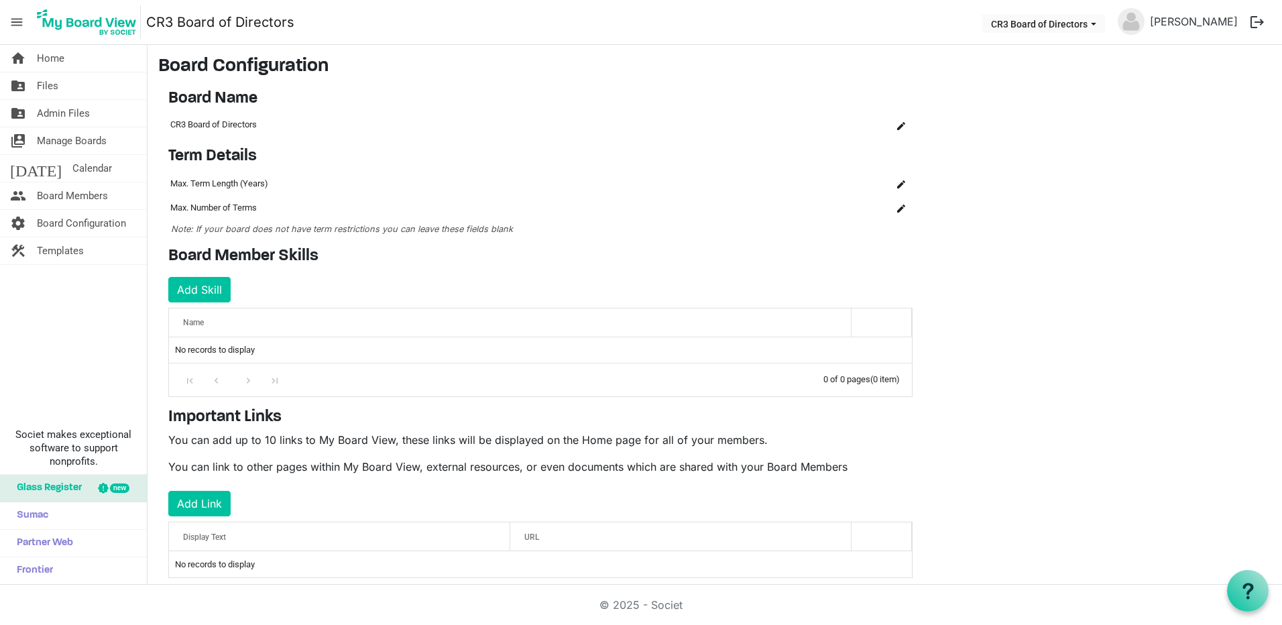
click at [236, 318] on div "Name" at bounding box center [510, 321] width 664 height 19
click at [215, 291] on button "Add Skill" at bounding box center [199, 289] width 62 height 25
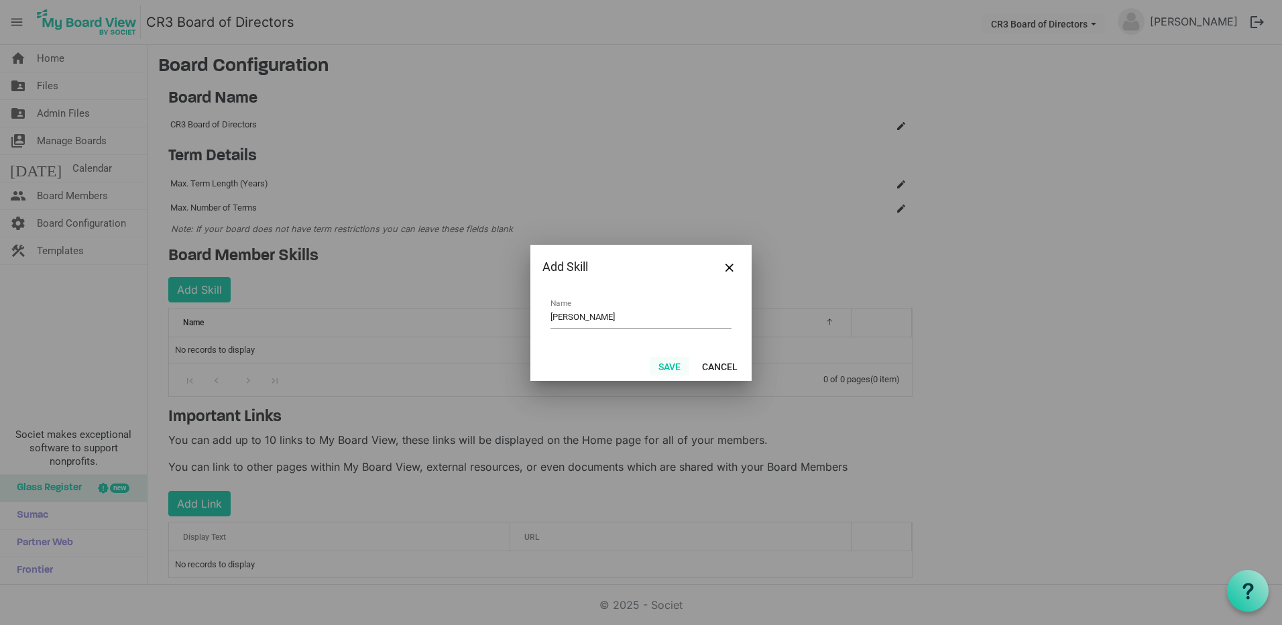
type input "[PERSON_NAME]"
click at [673, 361] on button "Save" at bounding box center [669, 366] width 40 height 19
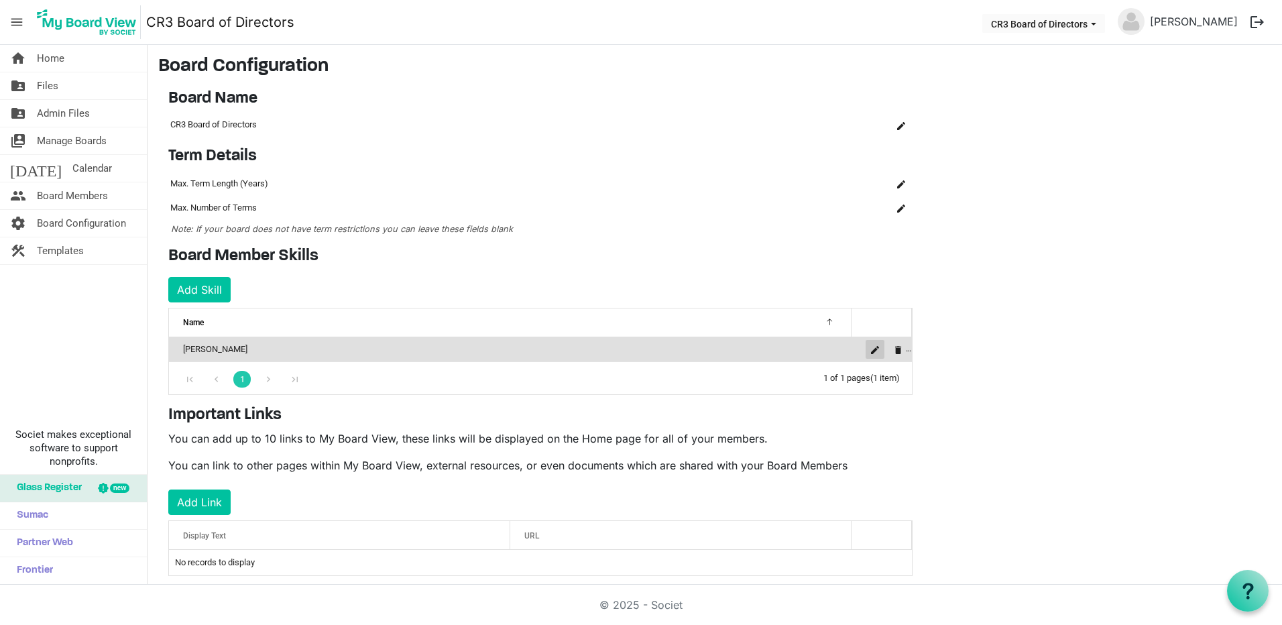
click at [873, 350] on span "is Command column column header" at bounding box center [875, 350] width 8 height 8
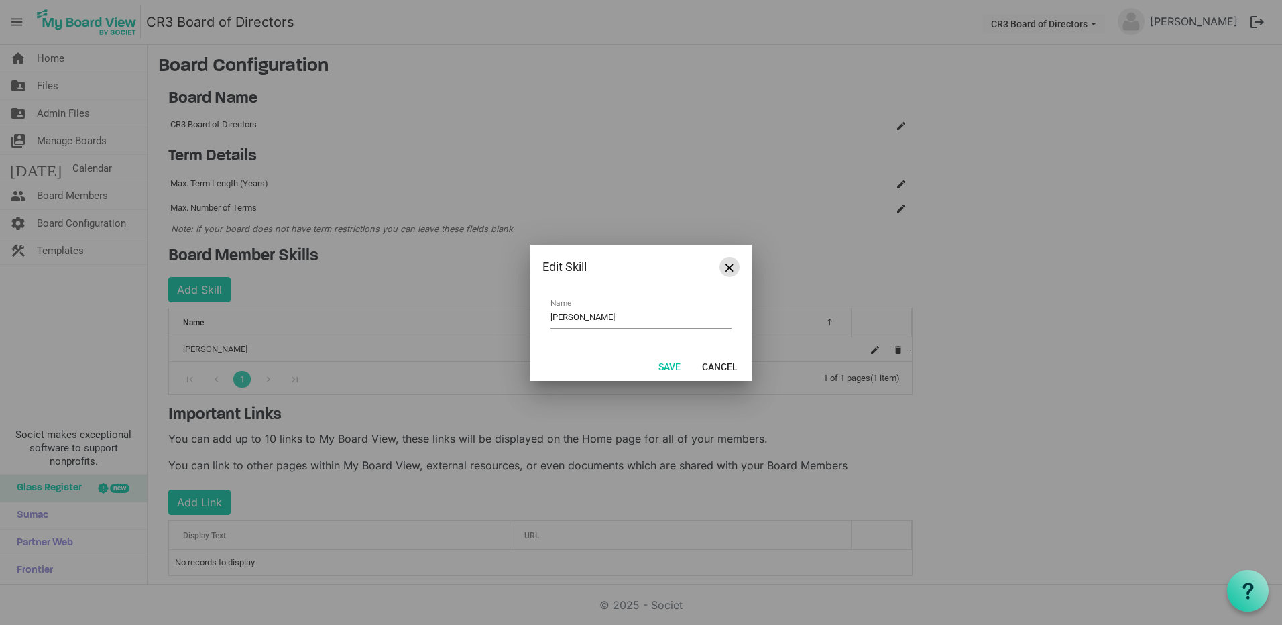
click at [734, 267] on button "Close" at bounding box center [729, 267] width 20 height 20
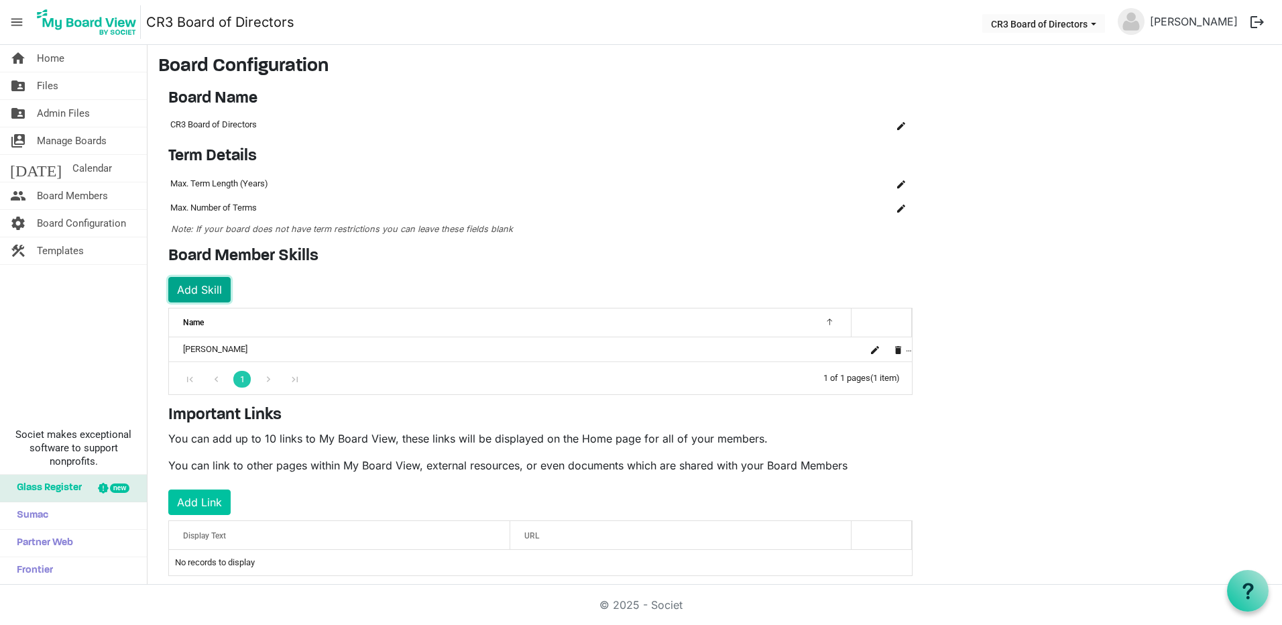
click at [200, 288] on button "Add Skill" at bounding box center [199, 289] width 62 height 25
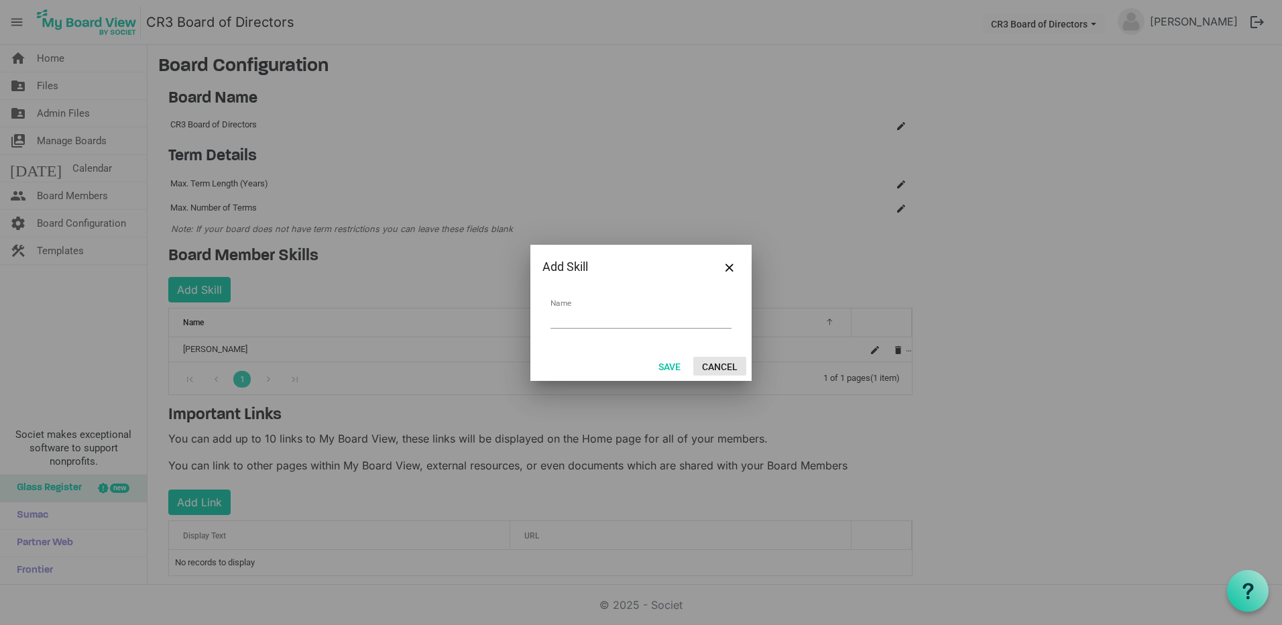
click at [729, 367] on button "Cancel" at bounding box center [719, 366] width 53 height 19
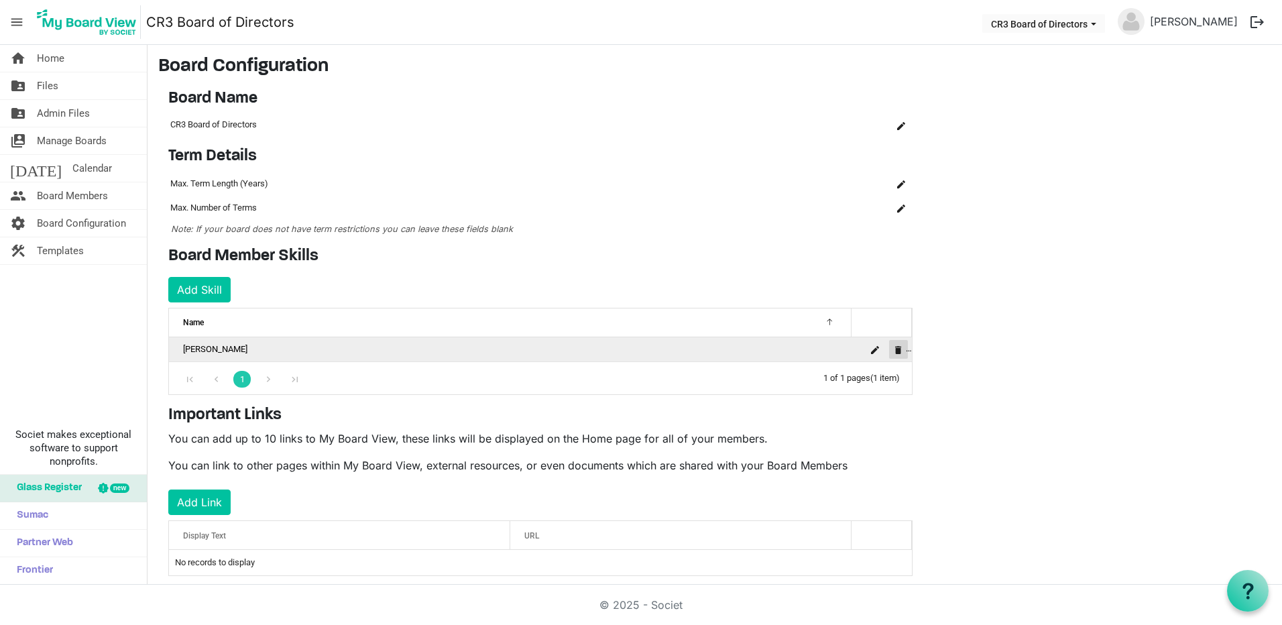
click at [897, 349] on span "is Command column column header" at bounding box center [898, 350] width 8 height 8
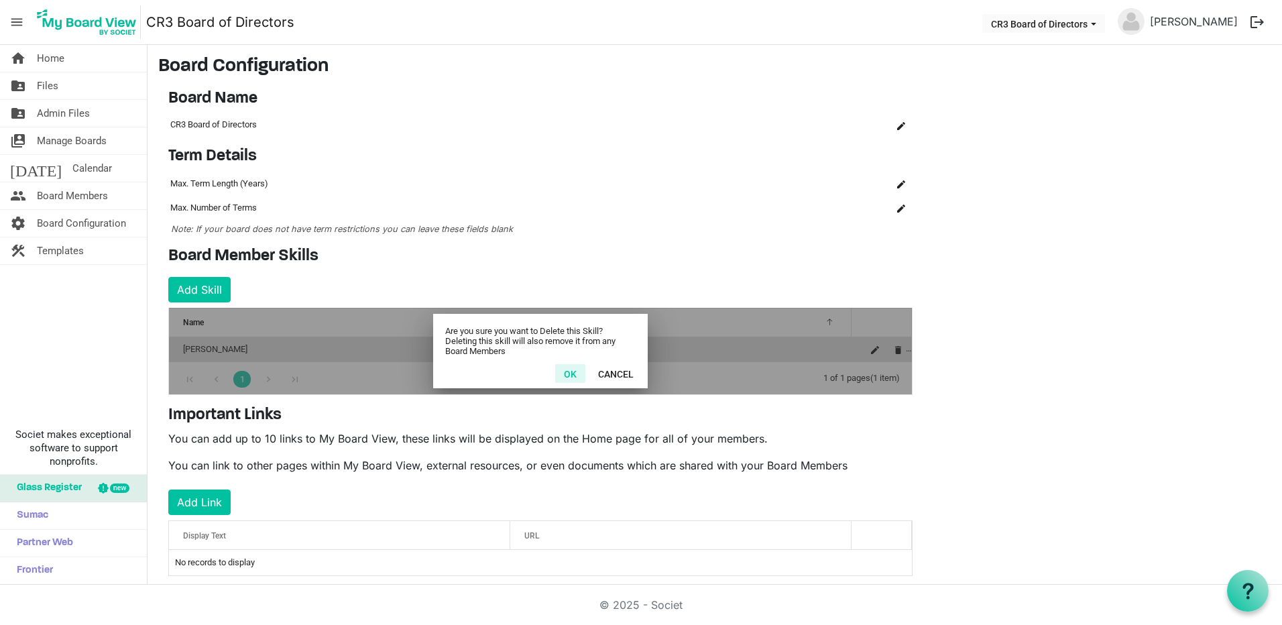
click at [568, 369] on button "OK" at bounding box center [570, 373] width 30 height 19
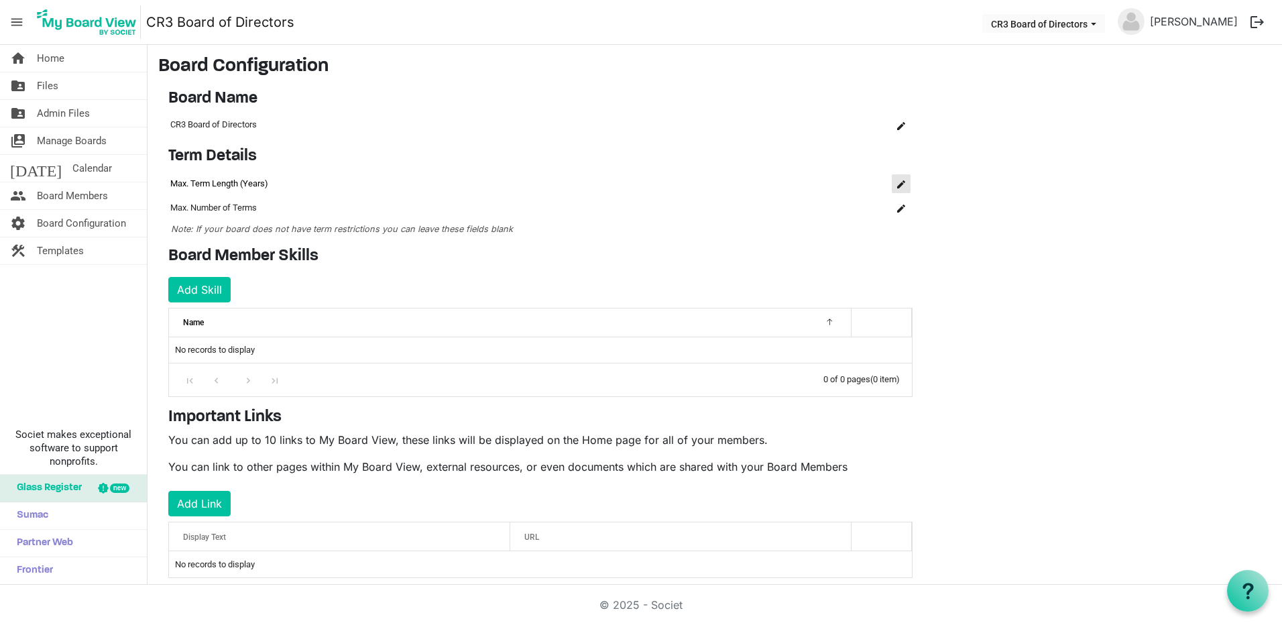
click at [901, 182] on span "is Command column column header" at bounding box center [901, 184] width 8 height 8
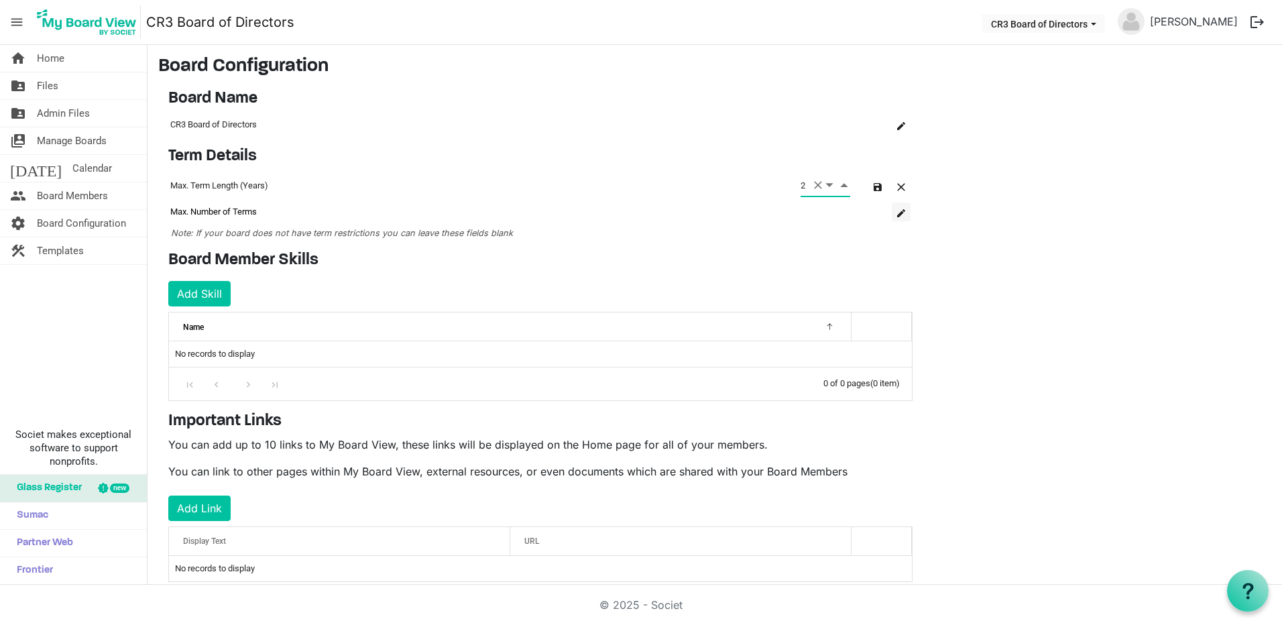
type input "2"
click at [900, 214] on span "is Command column column header" at bounding box center [901, 213] width 8 height 8
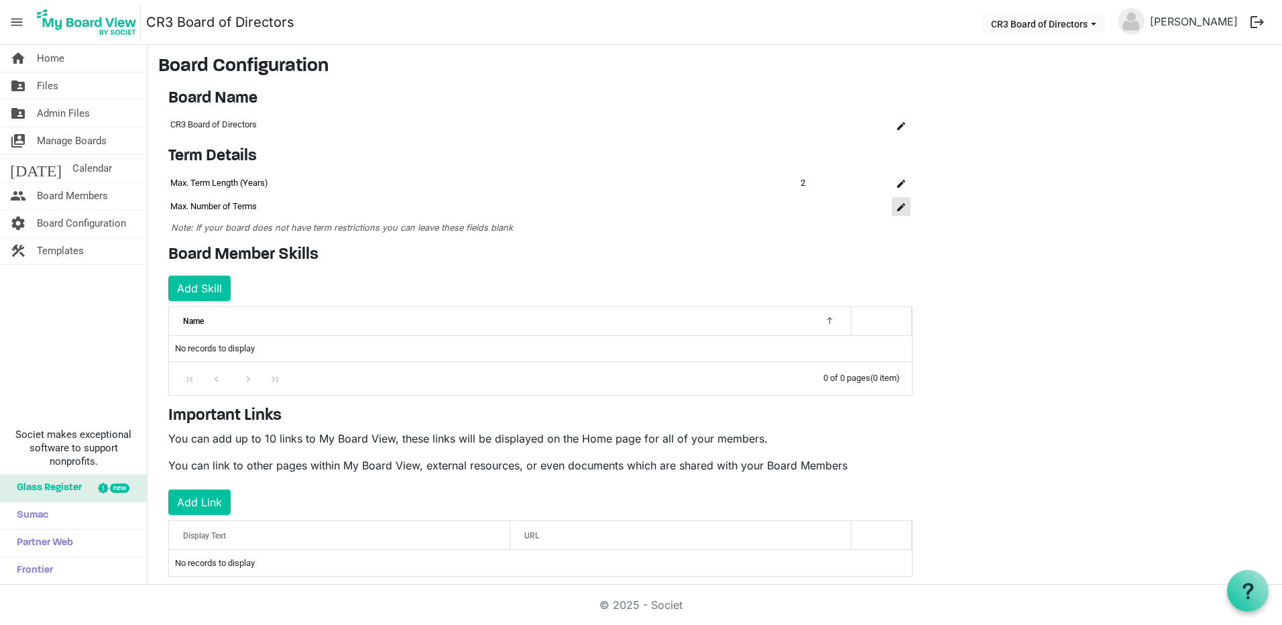
click at [901, 206] on span "is Command column column header" at bounding box center [901, 207] width 8 height 8
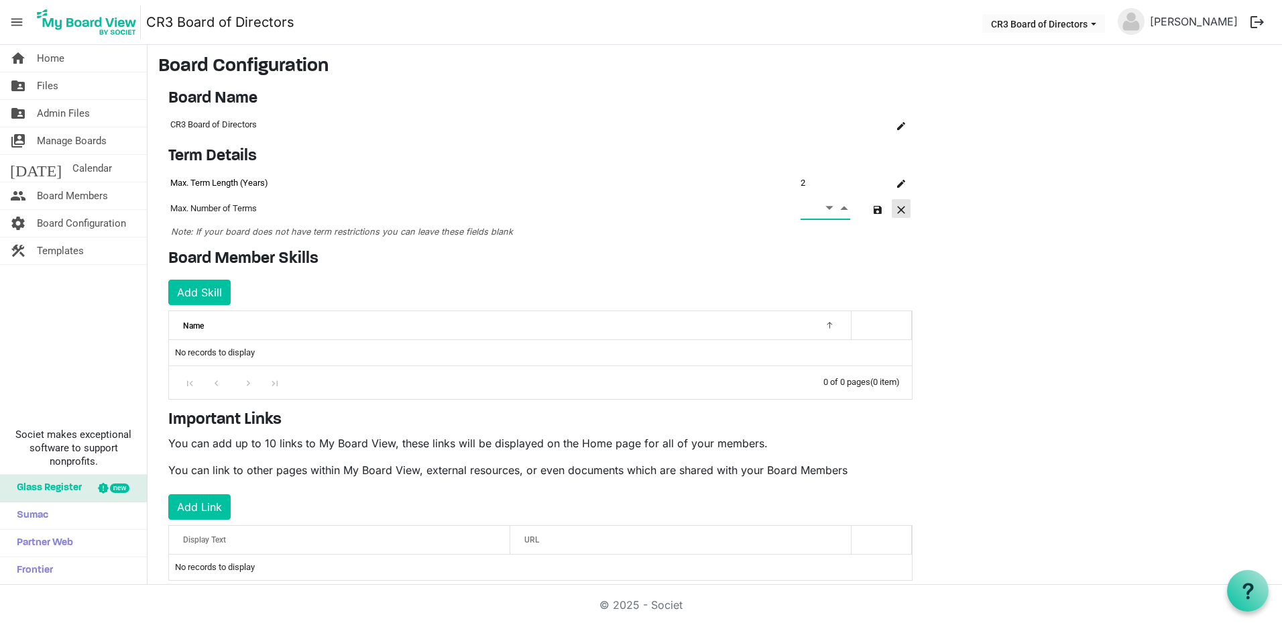
click at [900, 212] on span "button" at bounding box center [901, 210] width 8 height 8
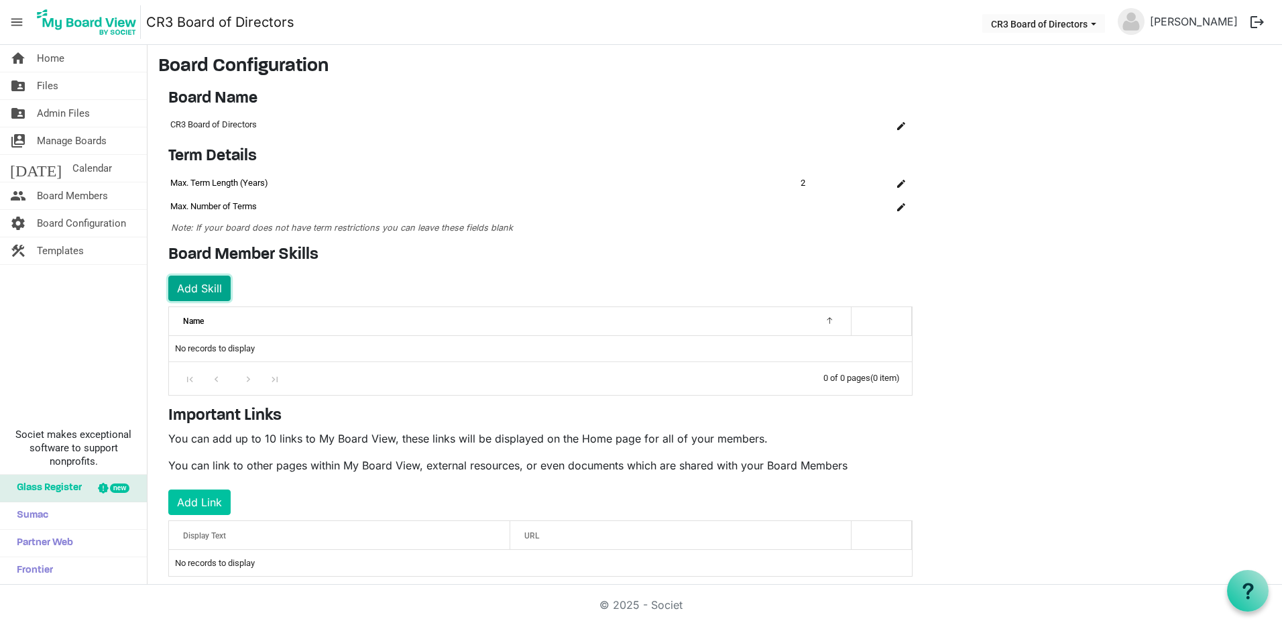
click at [199, 284] on button "Add Skill" at bounding box center [199, 287] width 62 height 25
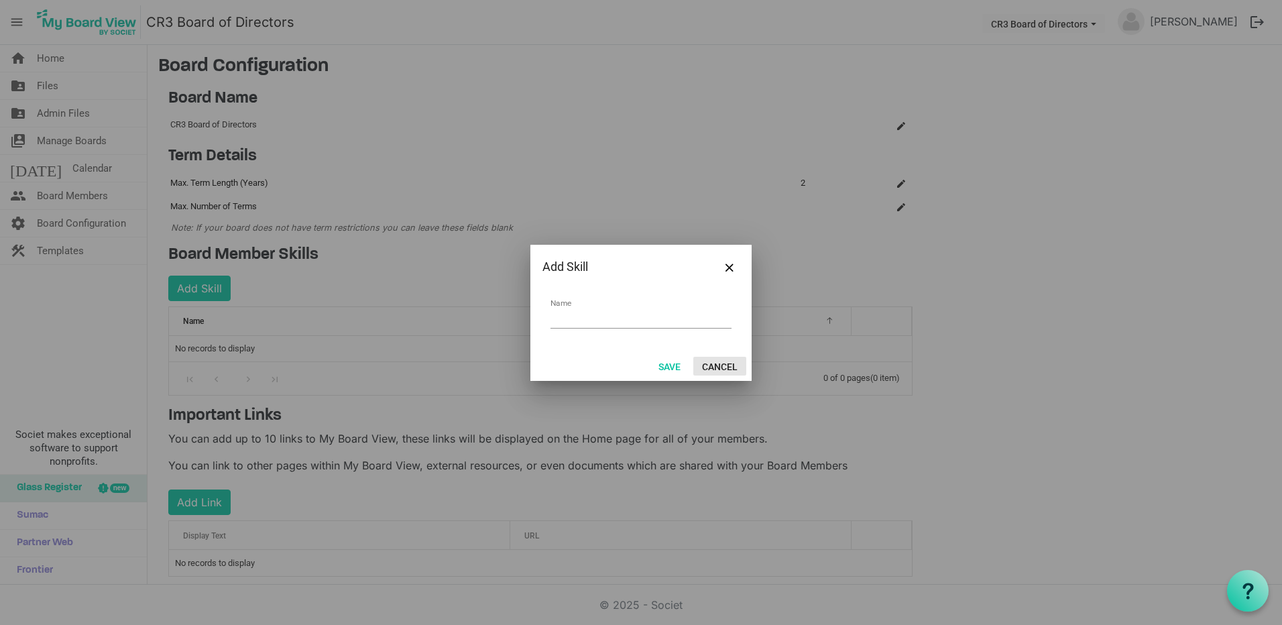
drag, startPoint x: 729, startPoint y: 365, endPoint x: 723, endPoint y: 367, distance: 6.8
click at [727, 365] on button "Cancel" at bounding box center [719, 366] width 53 height 19
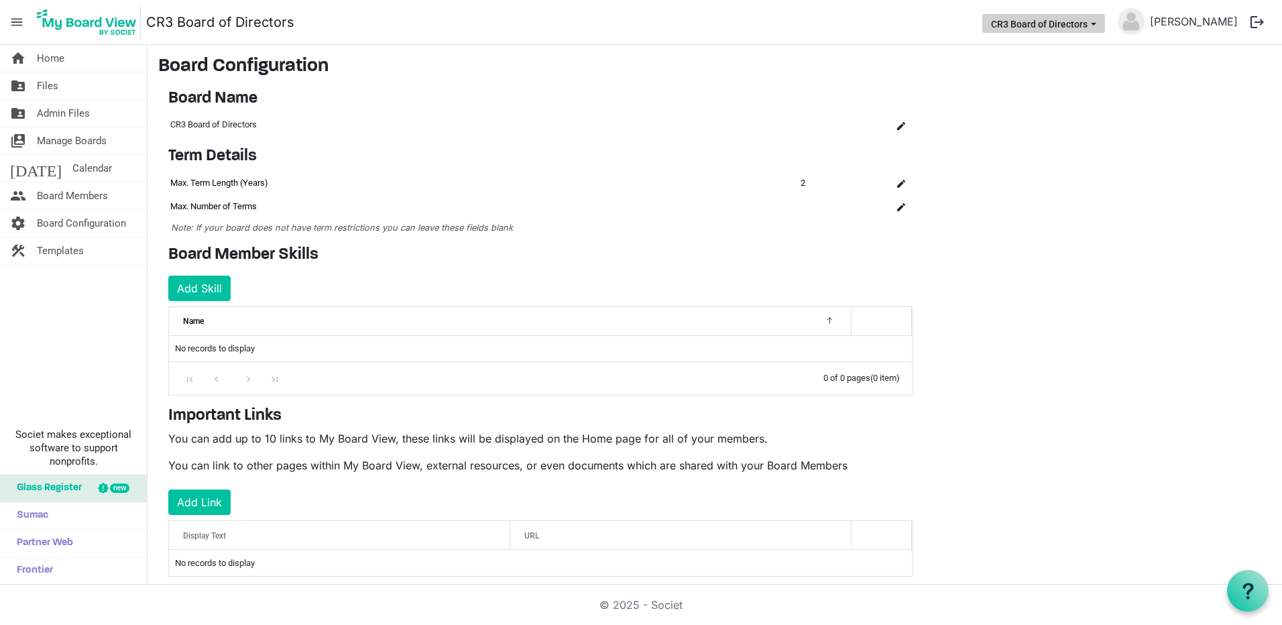
click at [1097, 22] on span "CR3 Board of Directors dropdownbutton" at bounding box center [1093, 23] width 12 height 5
click at [62, 59] on span "Home" at bounding box center [50, 58] width 27 height 27
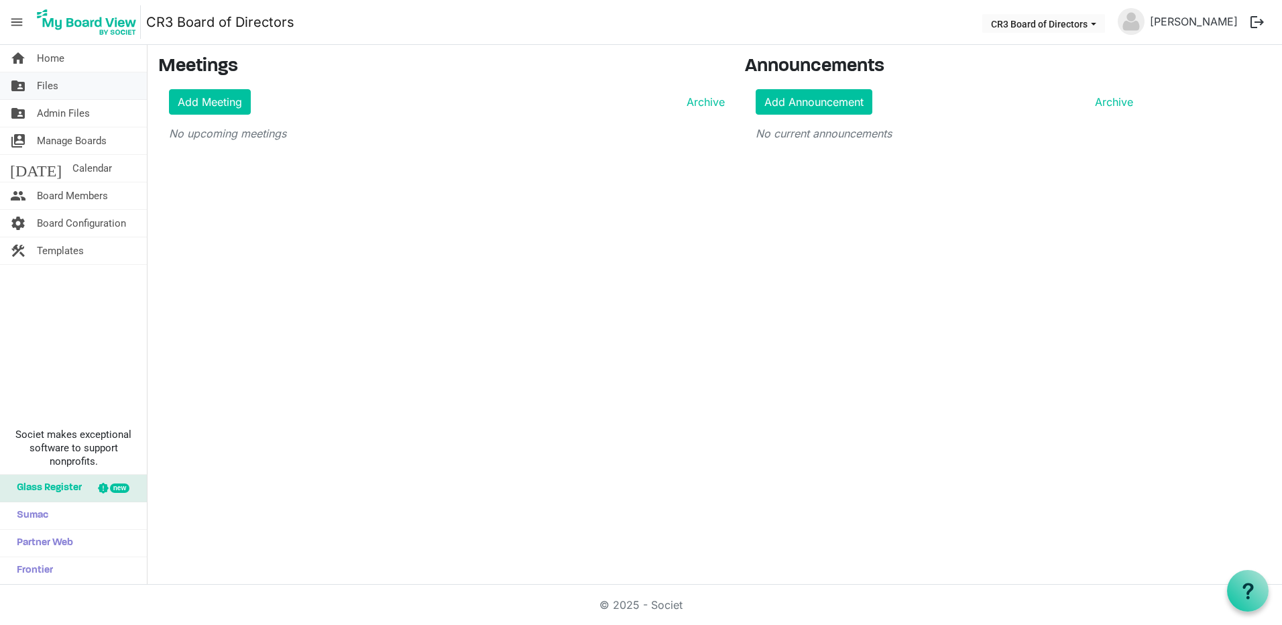
click at [56, 82] on span "Files" at bounding box center [47, 85] width 21 height 27
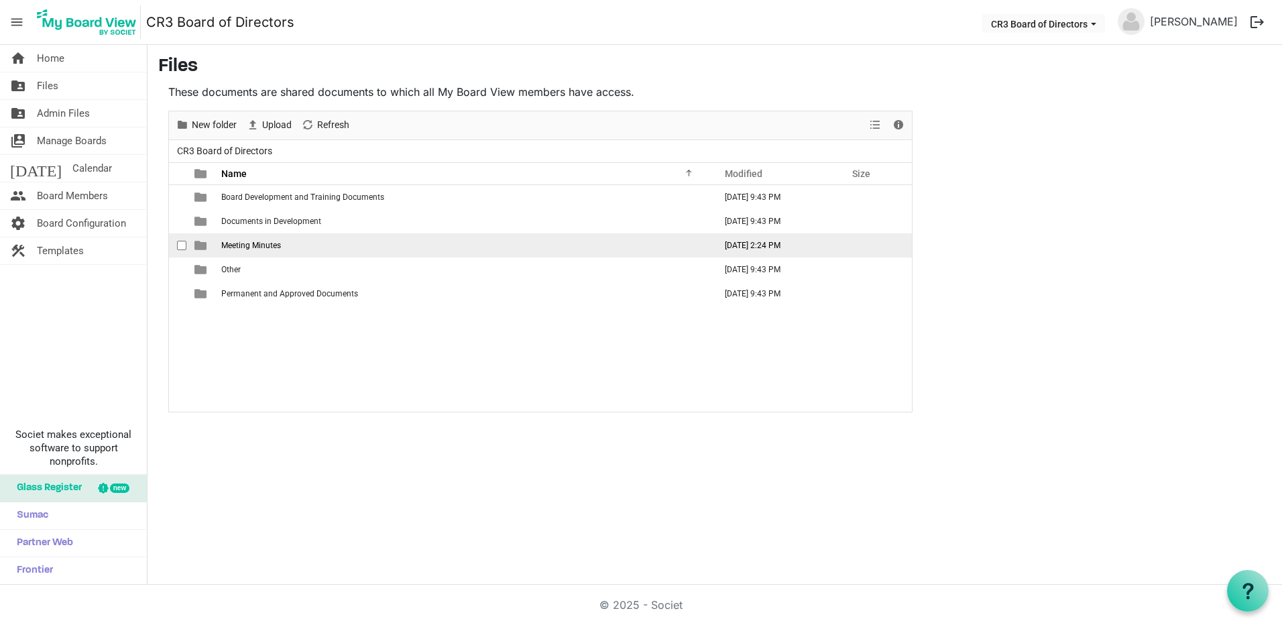
click at [318, 248] on td "Meeting Minutes" at bounding box center [463, 245] width 493 height 24
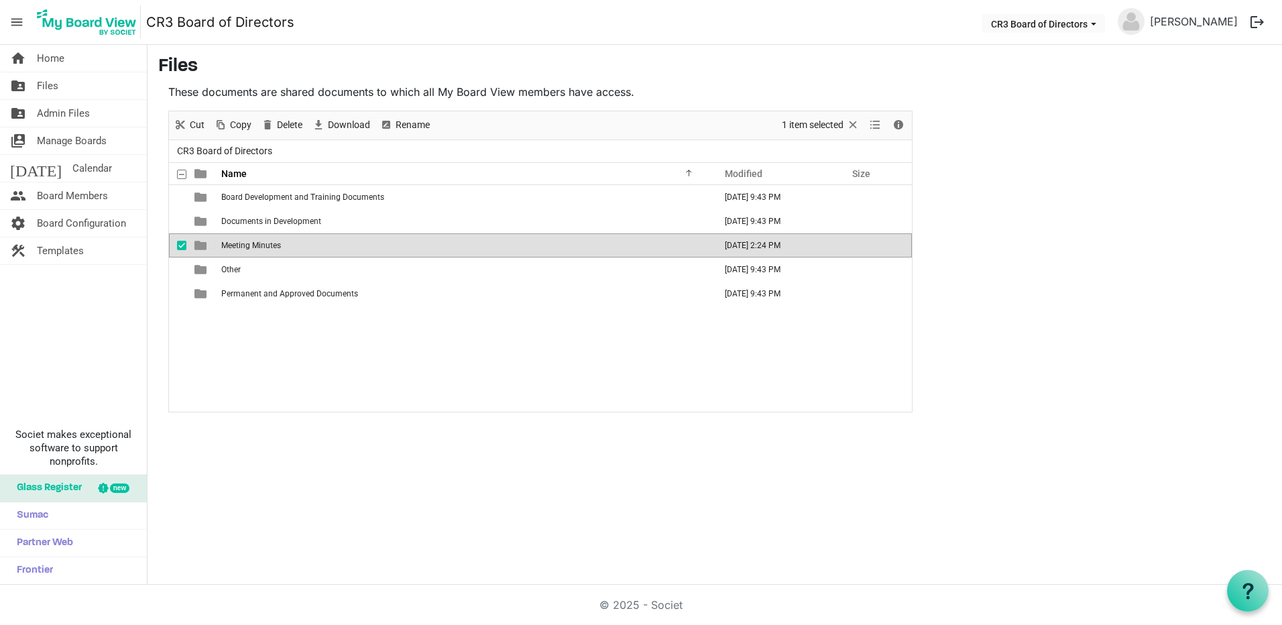
click at [318, 248] on td "Meeting Minutes" at bounding box center [463, 245] width 493 height 24
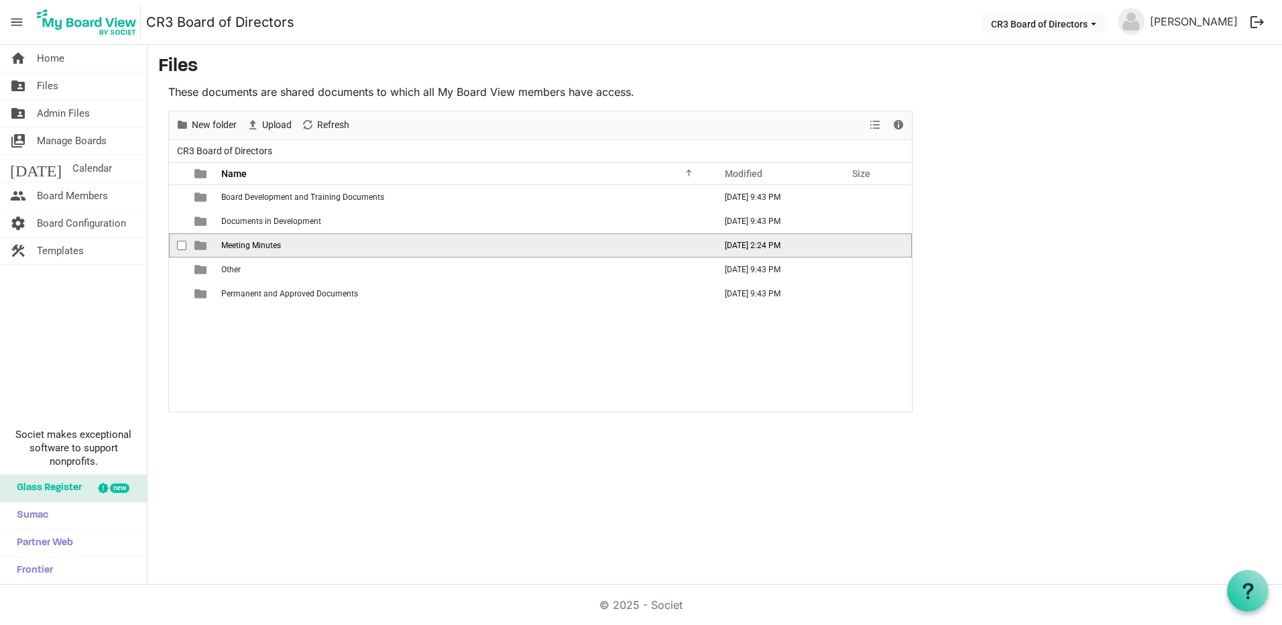
click at [318, 248] on td "Meeting Minutes" at bounding box center [463, 245] width 493 height 24
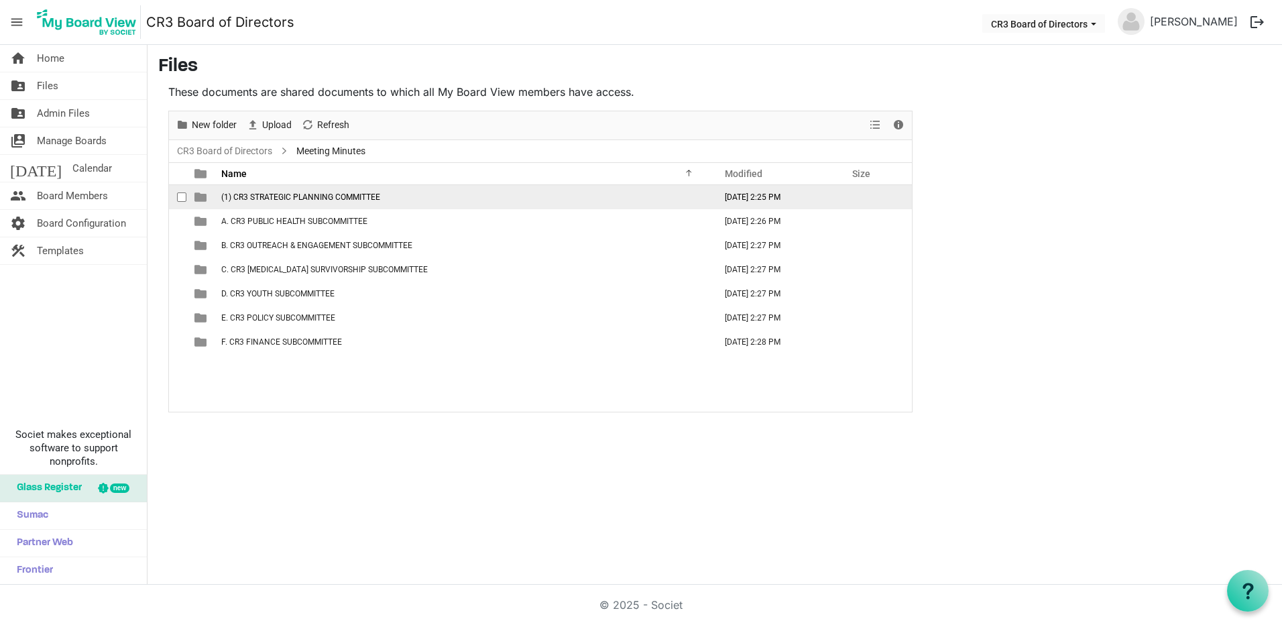
click at [490, 201] on td "(1) CR3 STRATEGIC PLANNING COMMITTEE" at bounding box center [463, 197] width 493 height 24
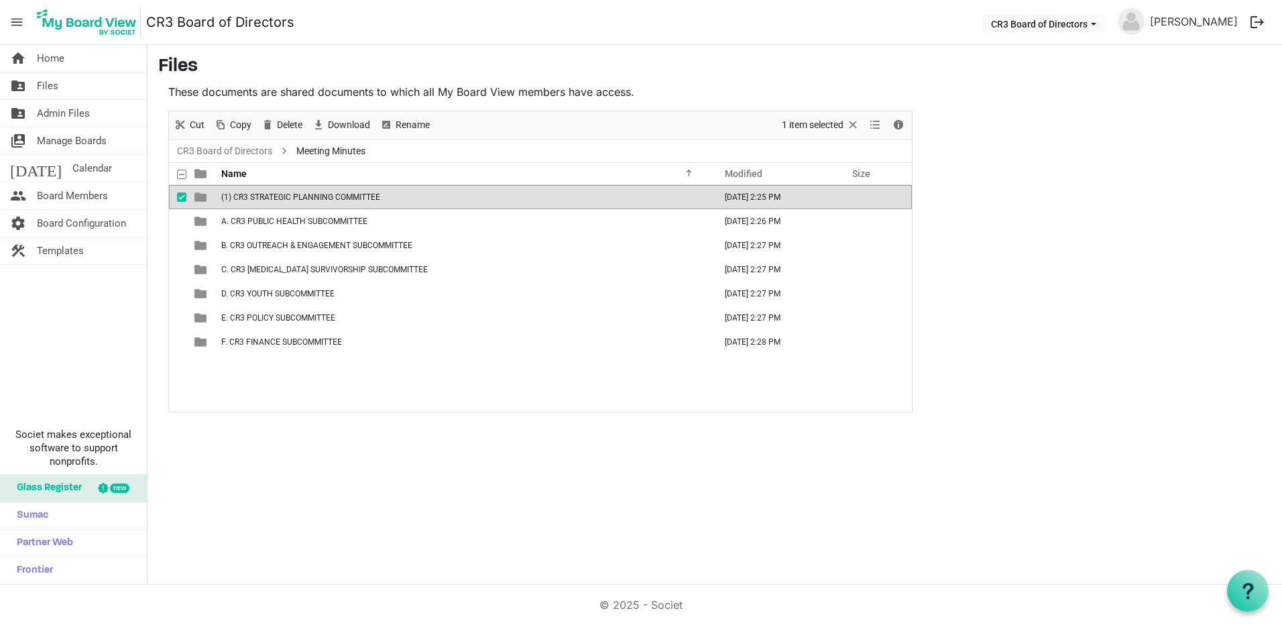
click at [490, 201] on td "(1) CR3 STRATEGIC PLANNING COMMITTEE" at bounding box center [463, 197] width 493 height 24
